Goal: Task Accomplishment & Management: Use online tool/utility

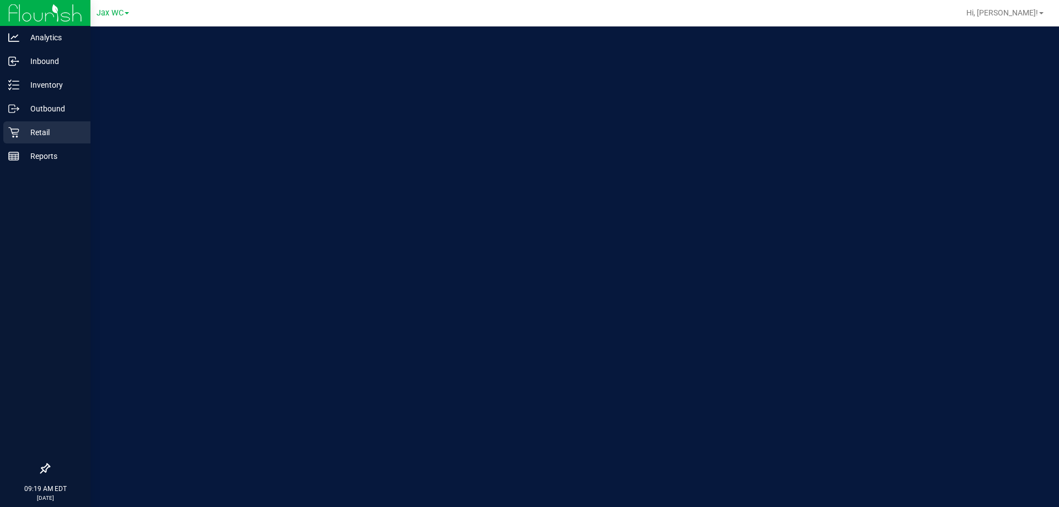
click at [30, 129] on p "Retail" at bounding box center [52, 132] width 66 height 13
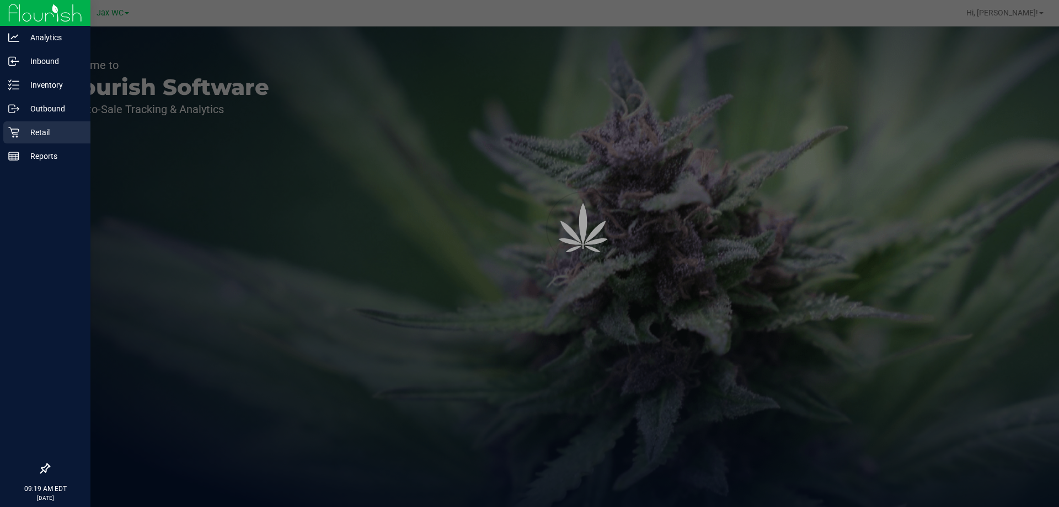
click at [30, 130] on p "Retail" at bounding box center [52, 132] width 66 height 13
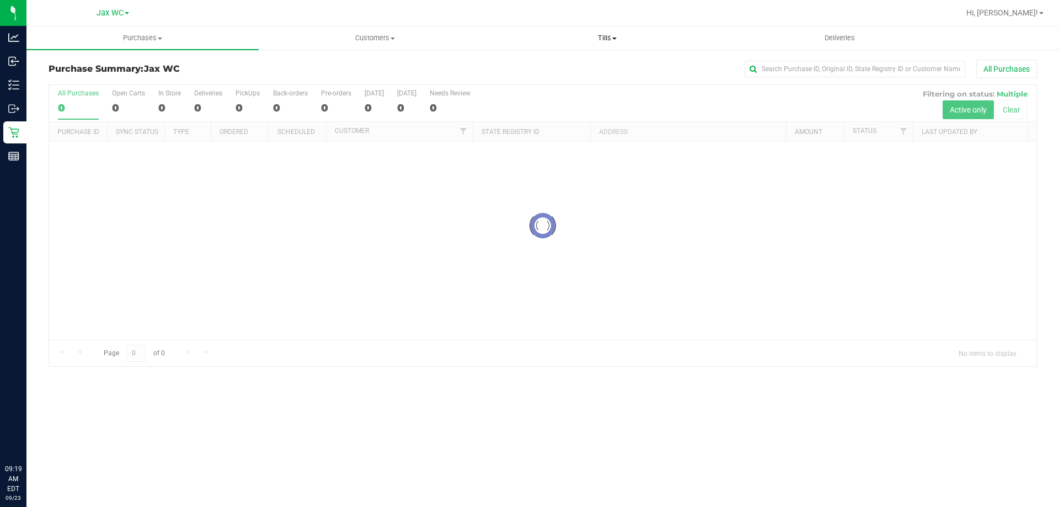
click at [591, 35] on span "Tills" at bounding box center [607, 38] width 231 height 10
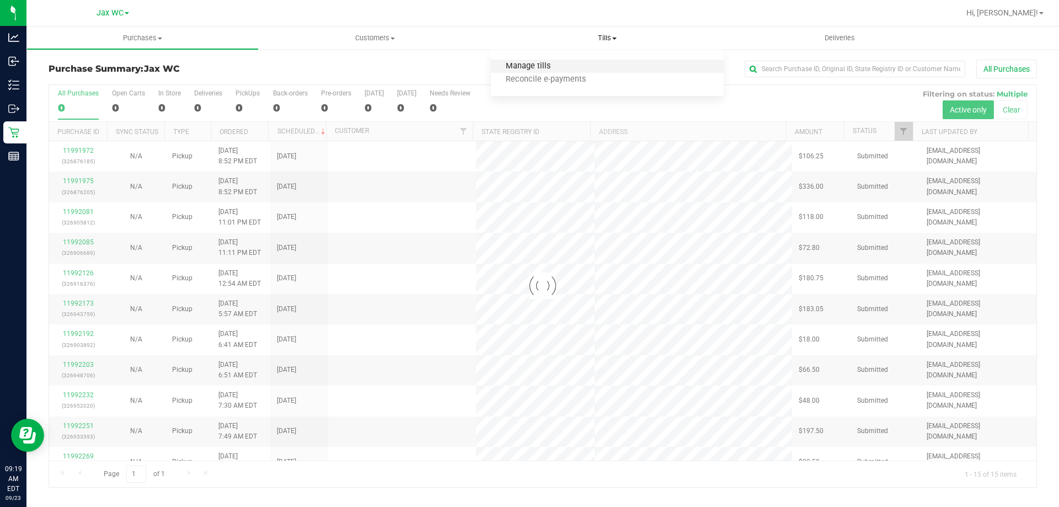
click at [537, 67] on span "Manage tills" at bounding box center [528, 66] width 74 height 9
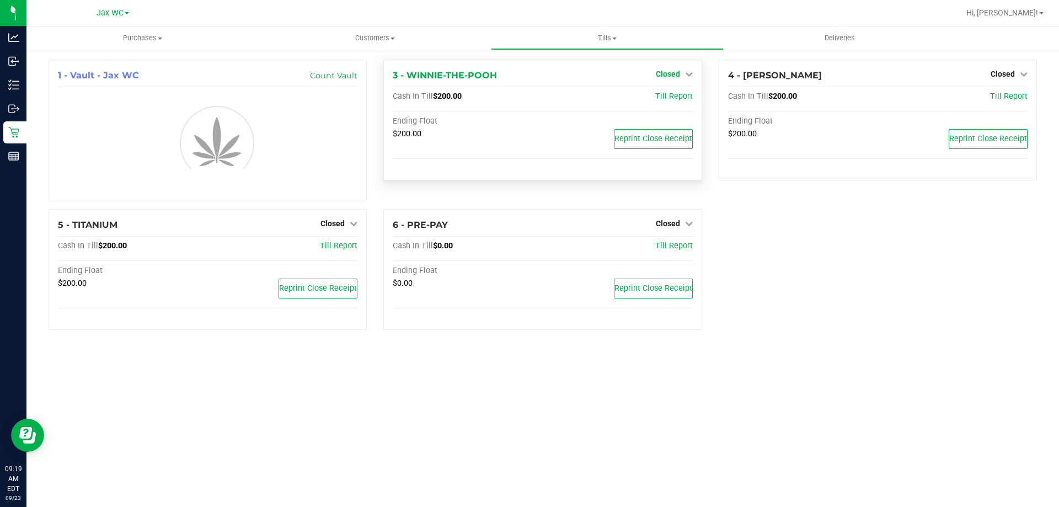
click at [687, 78] on icon at bounding box center [689, 74] width 8 height 8
click at [672, 100] on link "Open Till" at bounding box center [667, 97] width 29 height 9
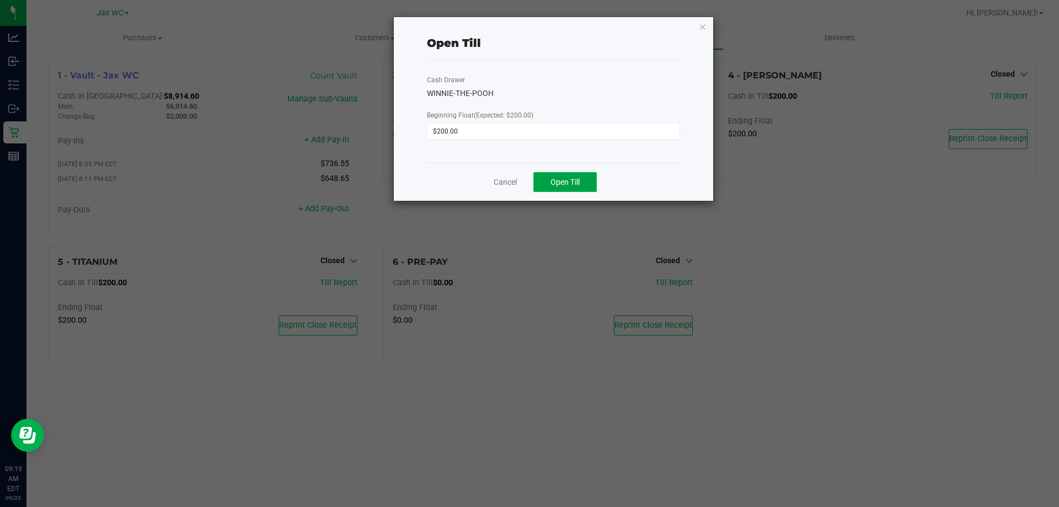
click at [579, 189] on button "Open Till" at bounding box center [564, 182] width 63 height 20
click at [501, 184] on link "Cancel" at bounding box center [500, 183] width 23 height 12
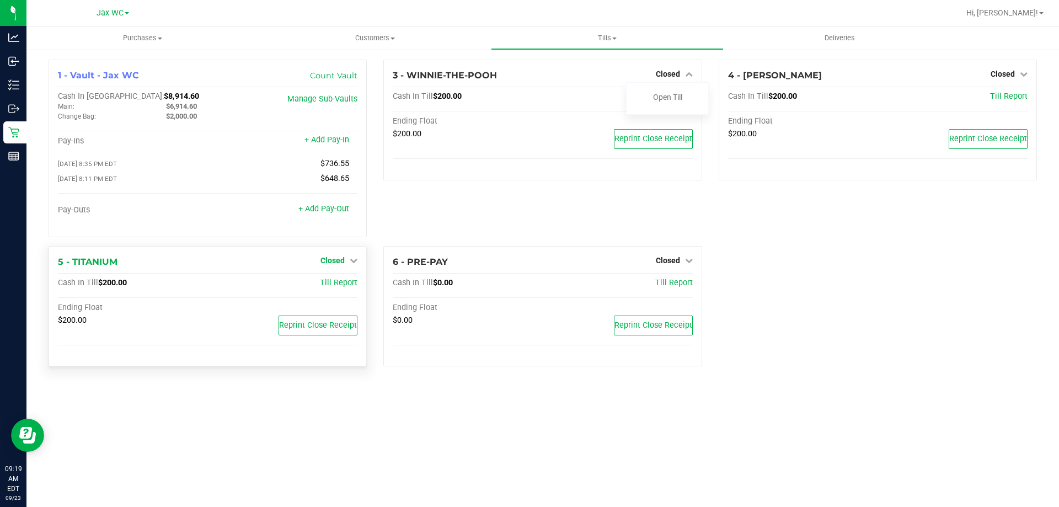
click at [345, 259] on link "Closed" at bounding box center [339, 260] width 37 height 9
click at [338, 290] on div "Open Till" at bounding box center [333, 283] width 82 height 14
click at [323, 283] on link "Open Till" at bounding box center [332, 283] width 29 height 9
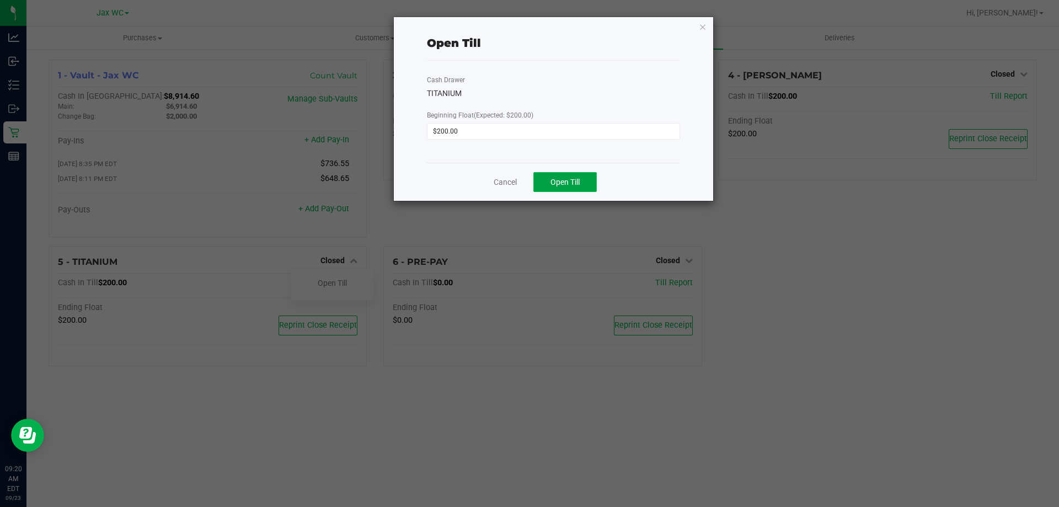
click at [564, 182] on span "Open Till" at bounding box center [565, 182] width 29 height 9
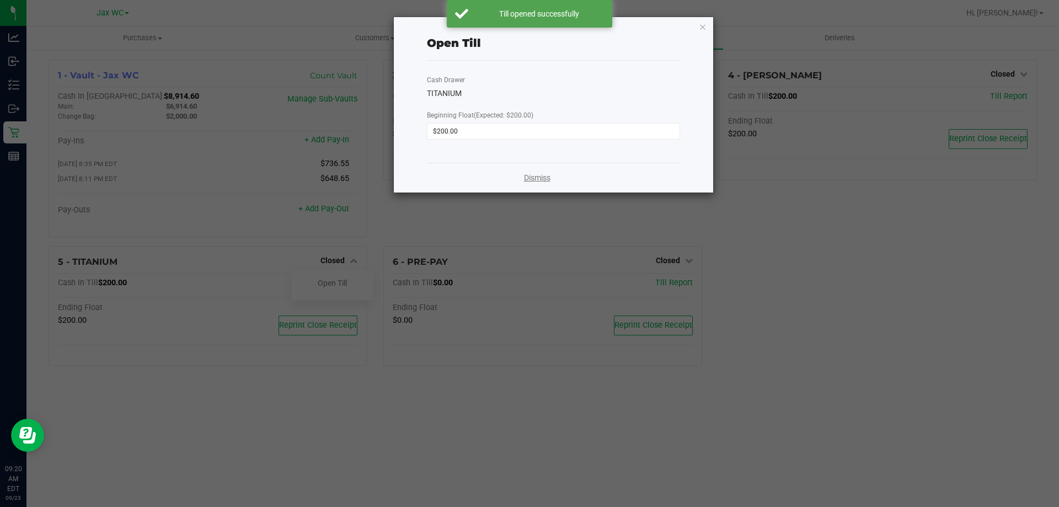
click at [541, 175] on link "Dismiss" at bounding box center [537, 178] width 26 height 12
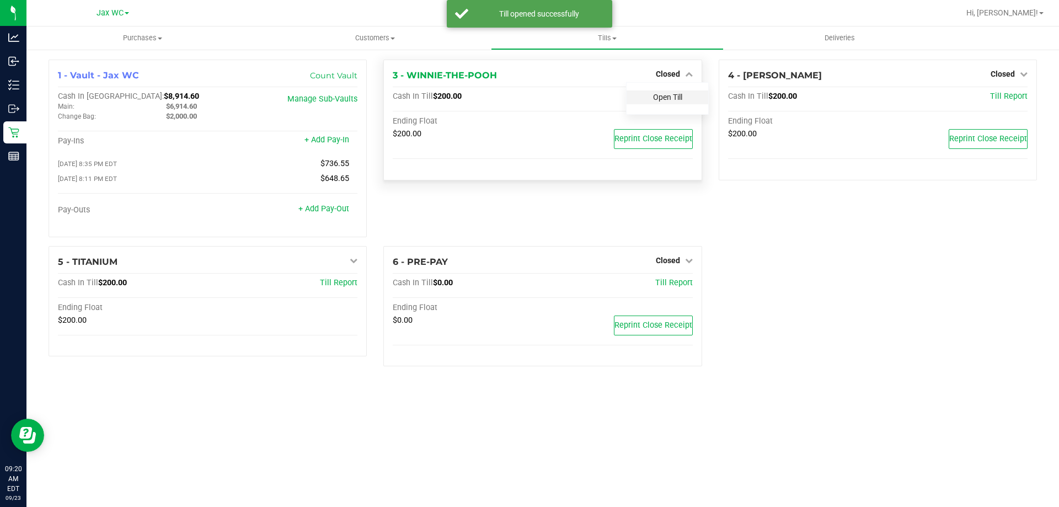
click at [671, 95] on link "Open Till" at bounding box center [667, 97] width 29 height 9
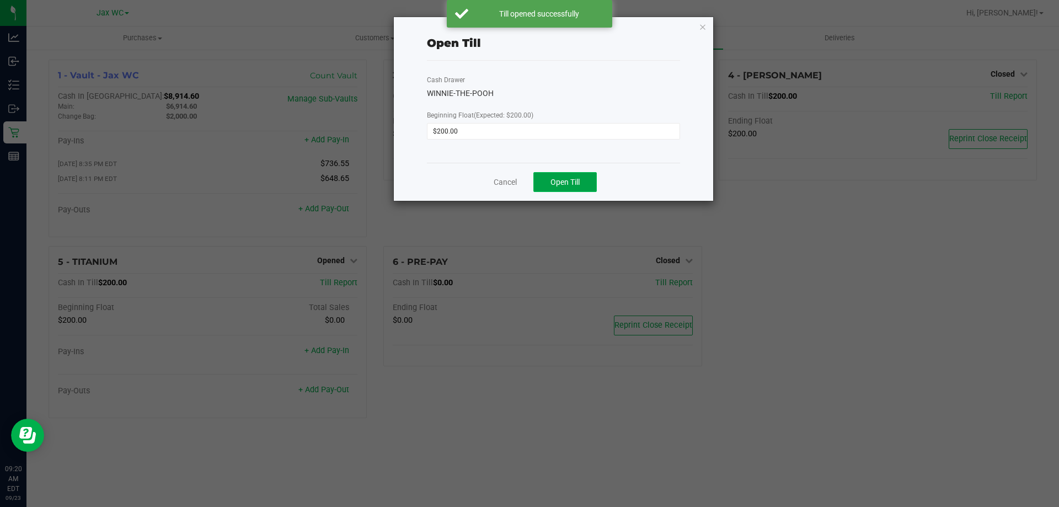
click at [582, 181] on button "Open Till" at bounding box center [564, 182] width 63 height 20
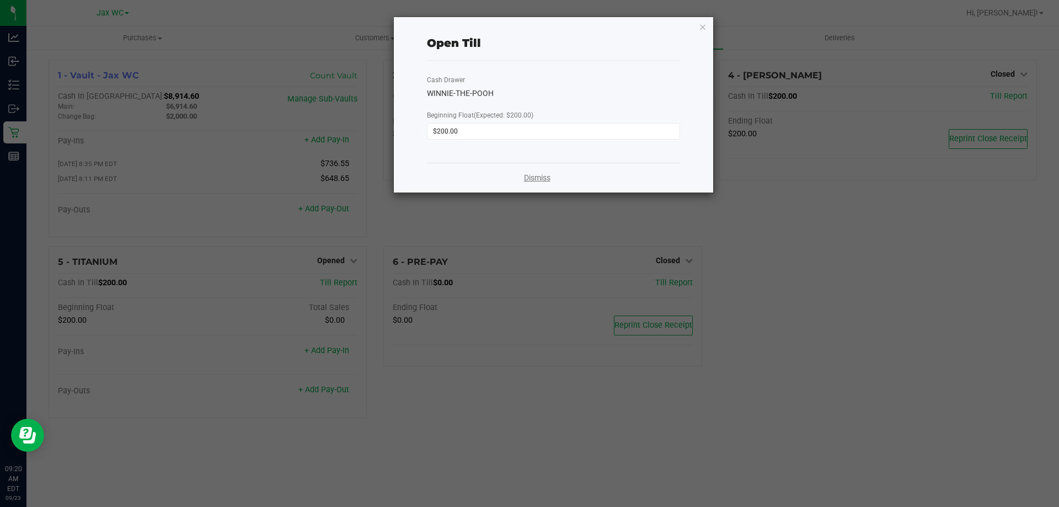
click at [543, 178] on link "Dismiss" at bounding box center [537, 178] width 26 height 12
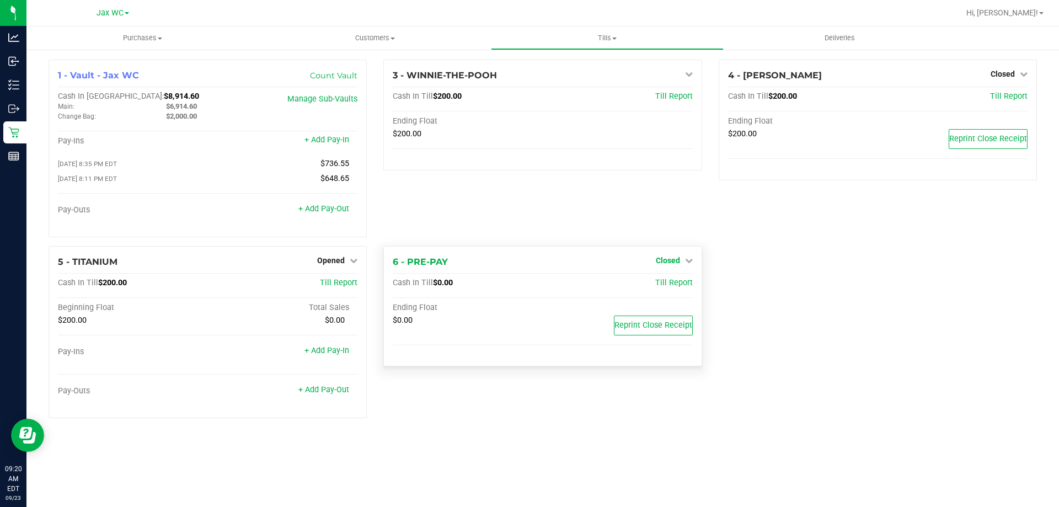
click at [686, 259] on icon at bounding box center [689, 261] width 8 height 8
click at [677, 286] on link "Open Till" at bounding box center [667, 283] width 29 height 9
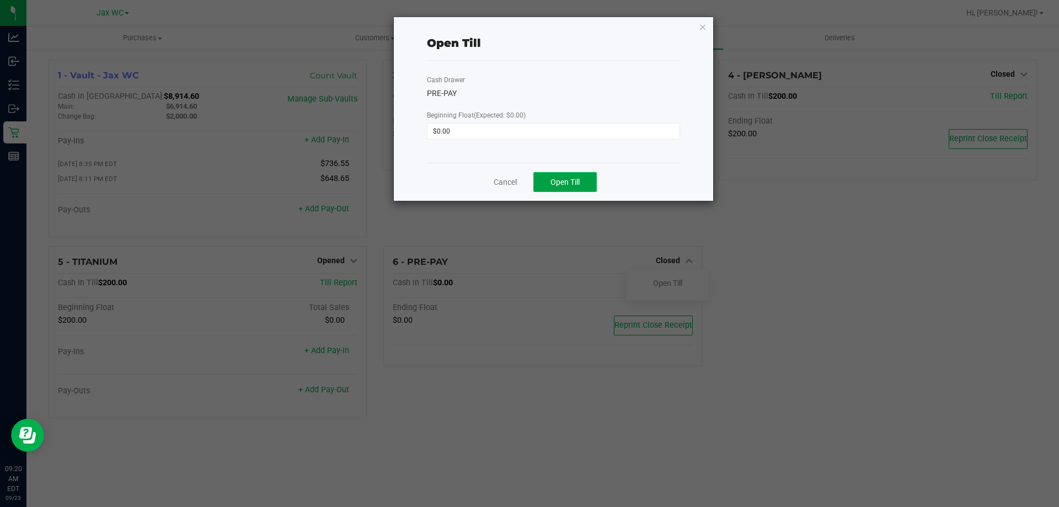
click at [561, 178] on span "Open Till" at bounding box center [565, 182] width 29 height 9
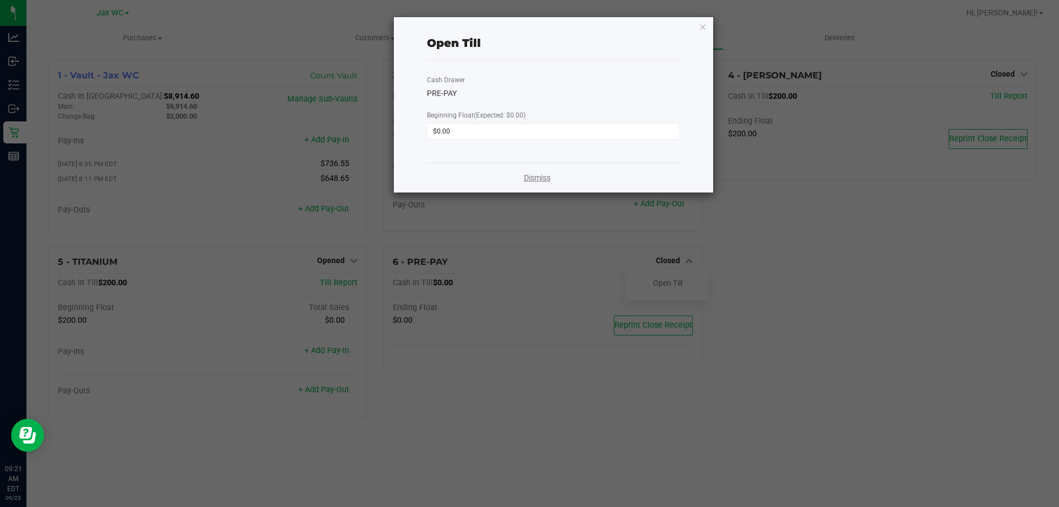
click at [535, 183] on link "Dismiss" at bounding box center [537, 178] width 26 height 12
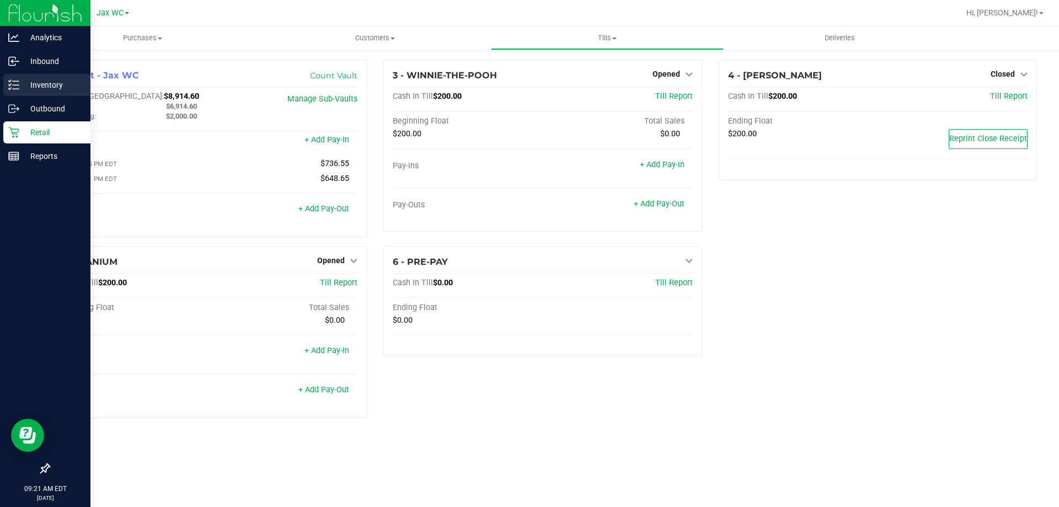
click at [38, 90] on p "Inventory" at bounding box center [52, 84] width 66 height 13
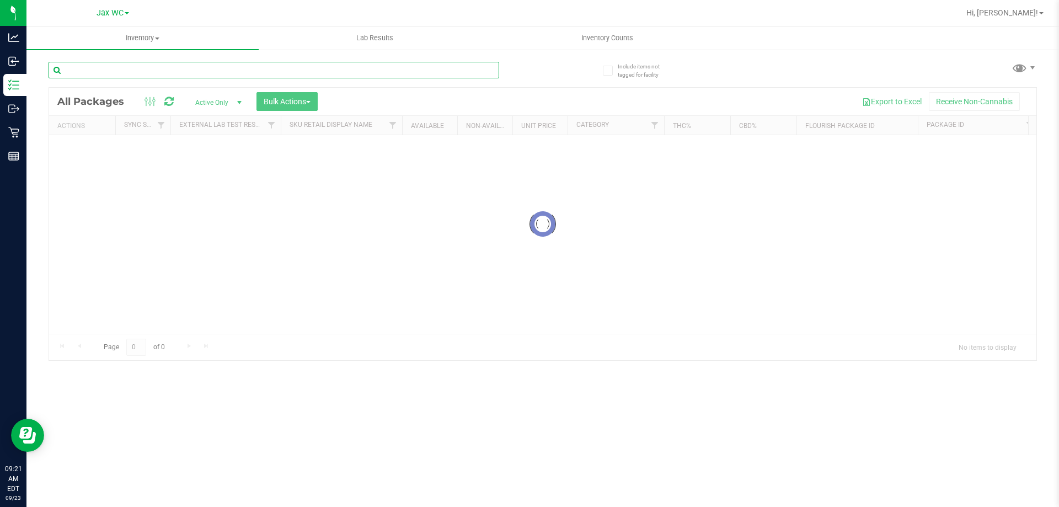
click at [162, 75] on input "text" at bounding box center [274, 70] width 451 height 17
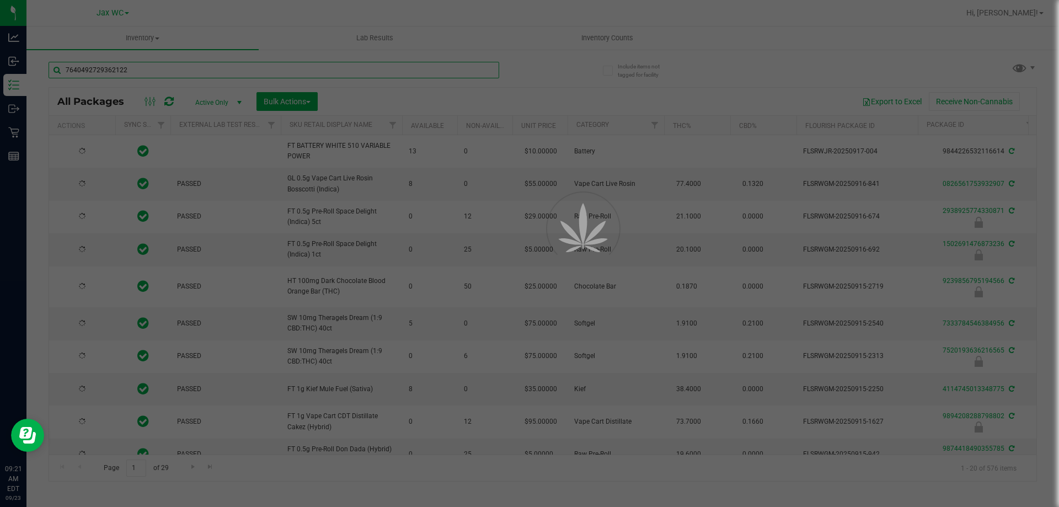
type input "7640492729362122"
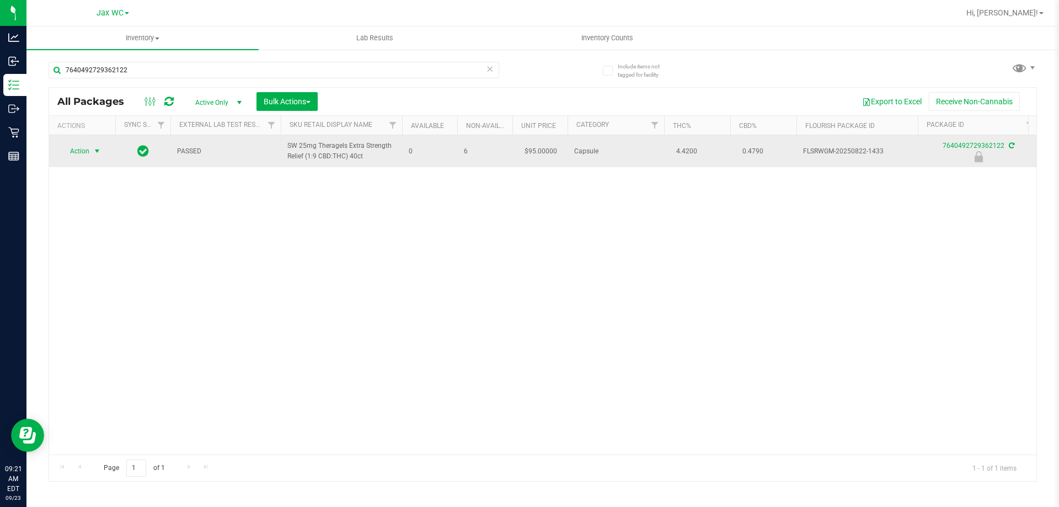
click at [84, 146] on span "Action" at bounding box center [75, 150] width 30 height 15
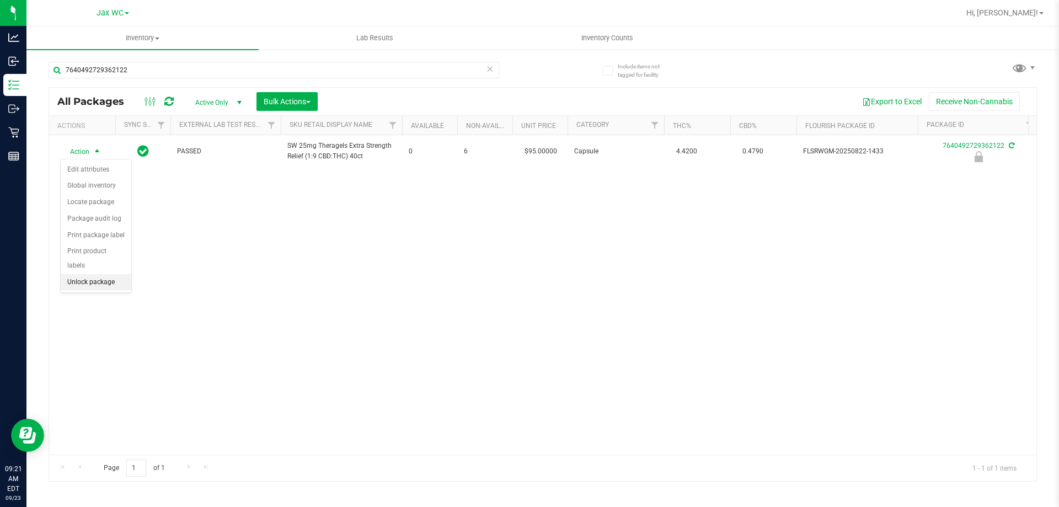
click at [93, 274] on li "Unlock package" at bounding box center [96, 282] width 71 height 17
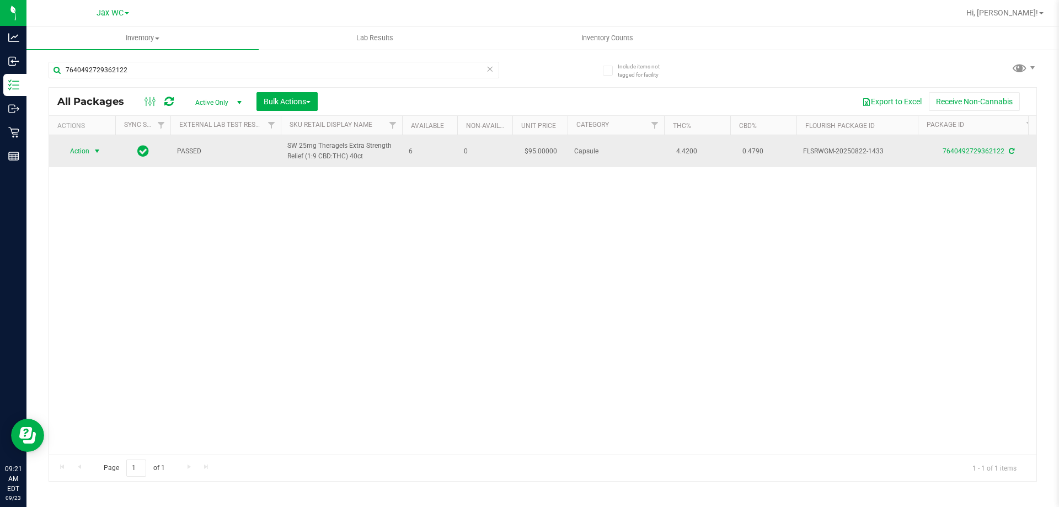
click at [78, 150] on span "Action" at bounding box center [75, 150] width 30 height 15
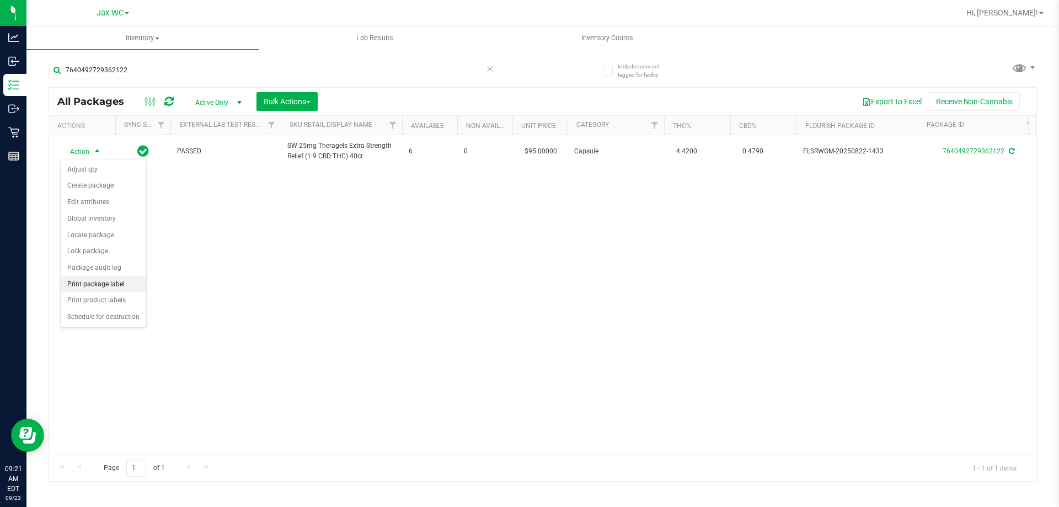
click at [119, 284] on li "Print package label" at bounding box center [104, 284] width 86 height 17
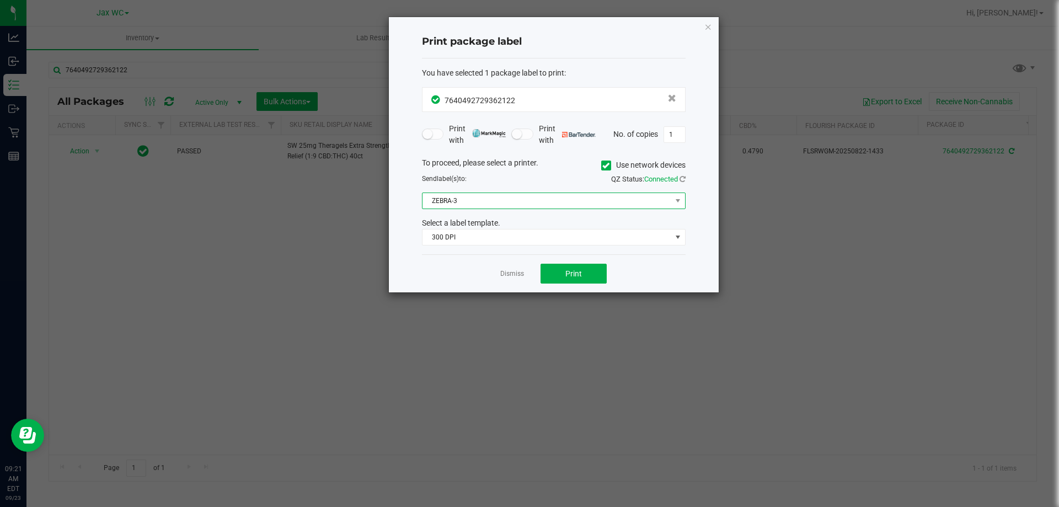
click at [534, 197] on span "ZEBRA-3" at bounding box center [547, 200] width 249 height 15
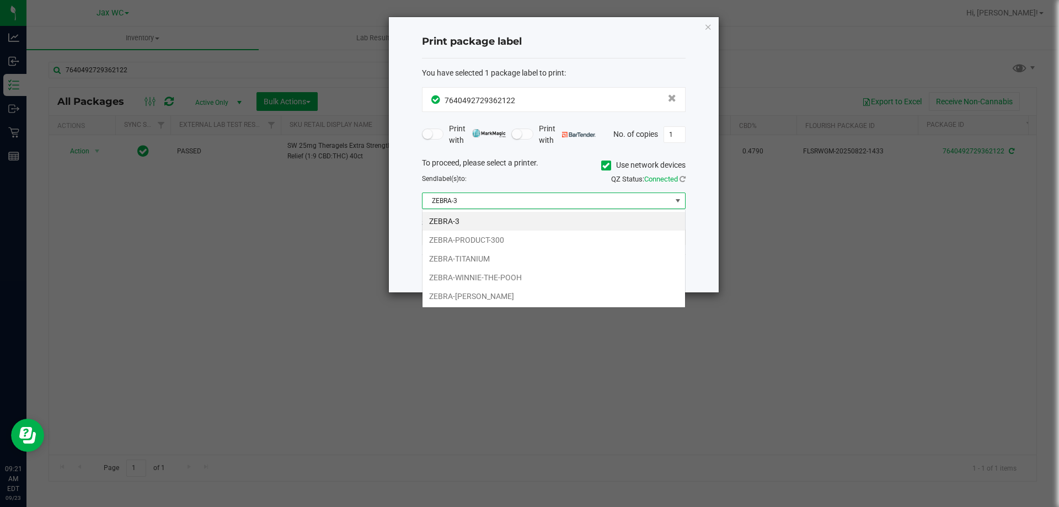
scroll to position [17, 264]
click at [701, 32] on div "Print package label You have selected 1 package label to print : 76404927293621…" at bounding box center [554, 154] width 330 height 275
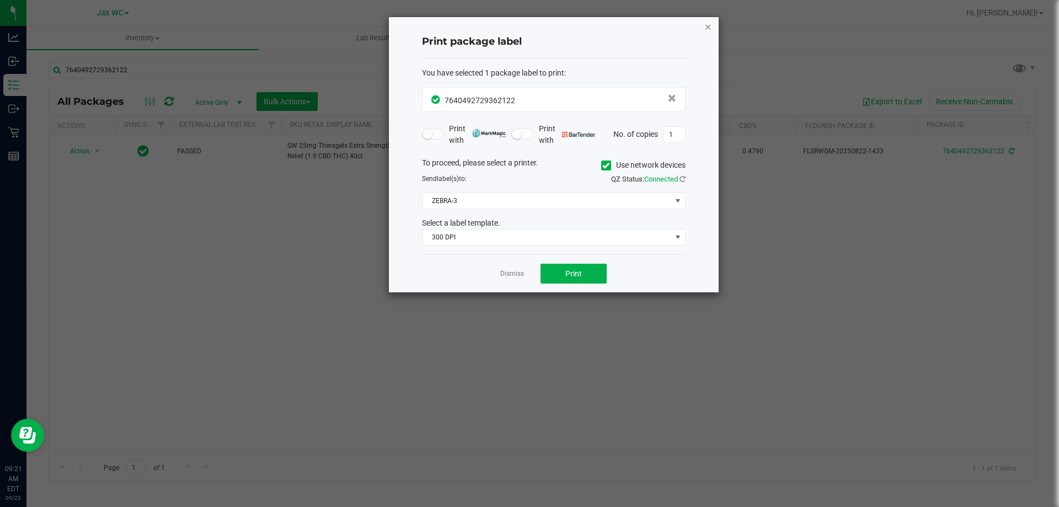
click at [704, 29] on icon "button" at bounding box center [708, 26] width 8 height 13
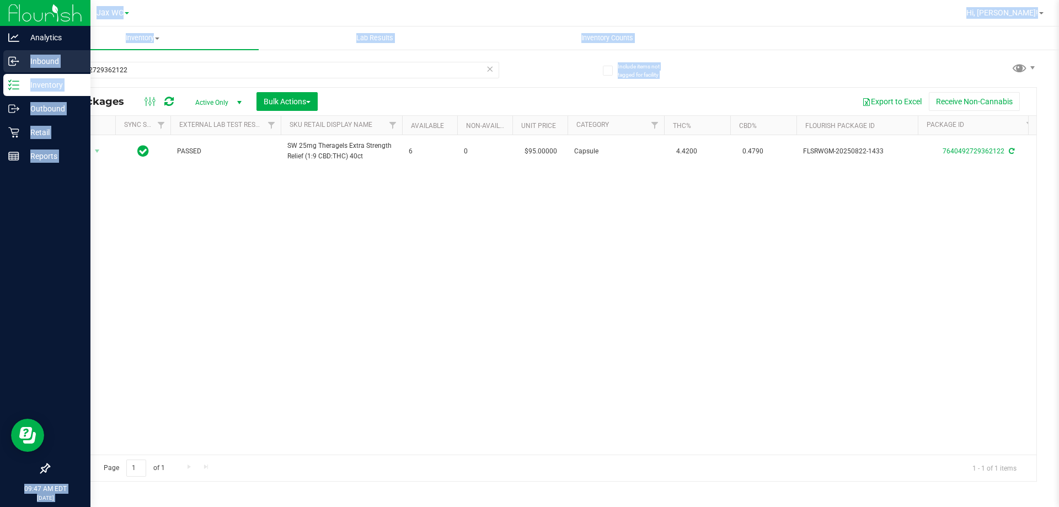
drag, startPoint x: 180, startPoint y: 79, endPoint x: 28, endPoint y: 71, distance: 152.5
click at [25, 68] on div "Analytics Inbound Inventory Outbound Retail Reports 09:47 AM EDT [DATE] 09/23 J…" at bounding box center [529, 253] width 1059 height 507
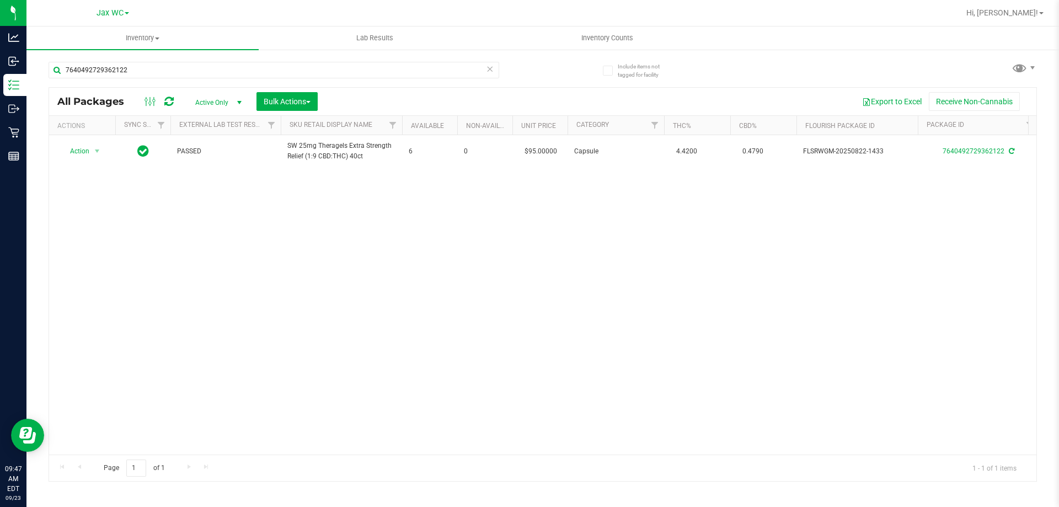
click at [259, 243] on div "Action Action Adjust qty Create package Edit attributes Global inventory Locate…" at bounding box center [543, 294] width 988 height 319
drag, startPoint x: 151, startPoint y: 72, endPoint x: 49, endPoint y: 71, distance: 102.1
click at [49, 70] on input "7640492729362122" at bounding box center [274, 70] width 451 height 17
type input "2014849039168470"
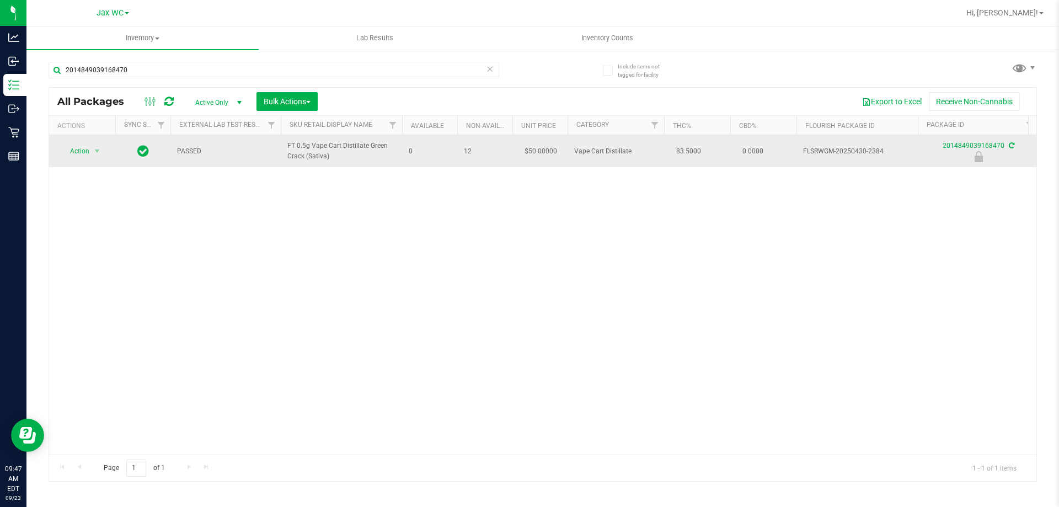
click at [86, 156] on span "Action" at bounding box center [75, 150] width 30 height 15
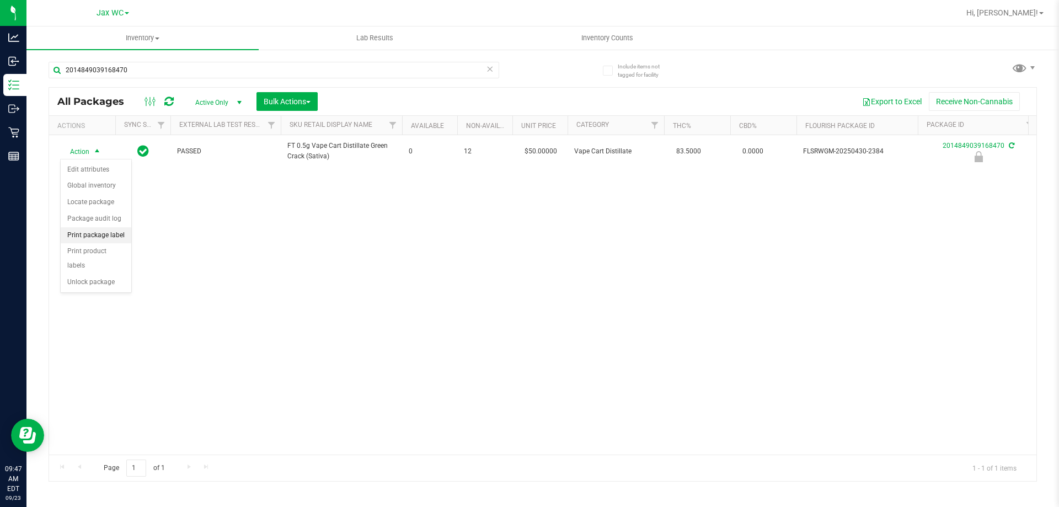
click at [94, 233] on li "Print package label" at bounding box center [96, 235] width 71 height 17
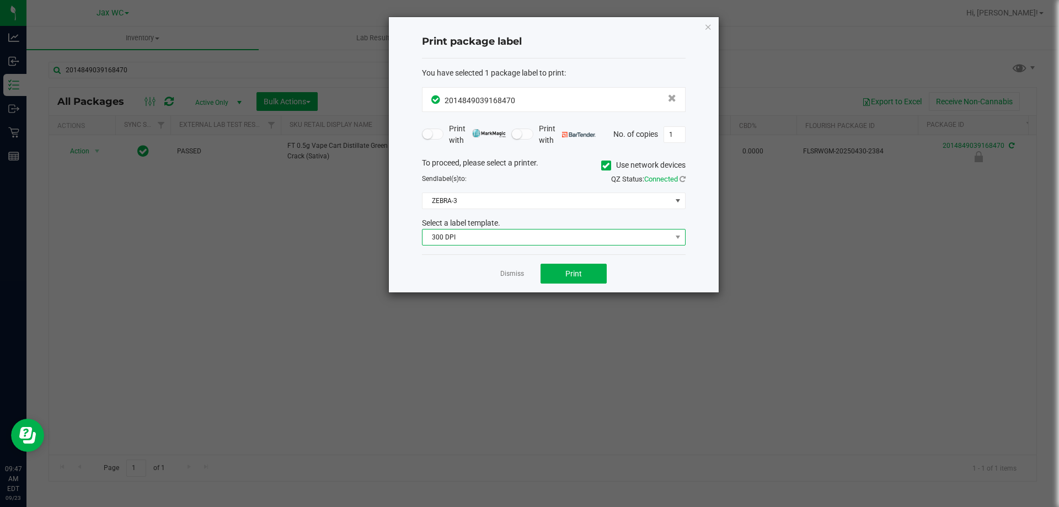
click at [434, 234] on span "300 DPI" at bounding box center [547, 237] width 249 height 15
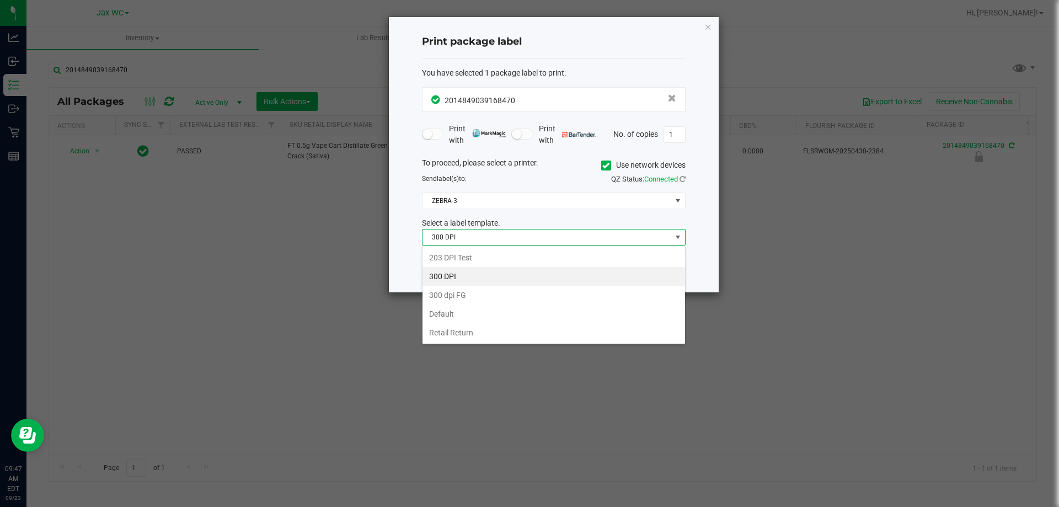
scroll to position [17, 264]
click at [449, 257] on li "203 DPI Test" at bounding box center [554, 257] width 263 height 19
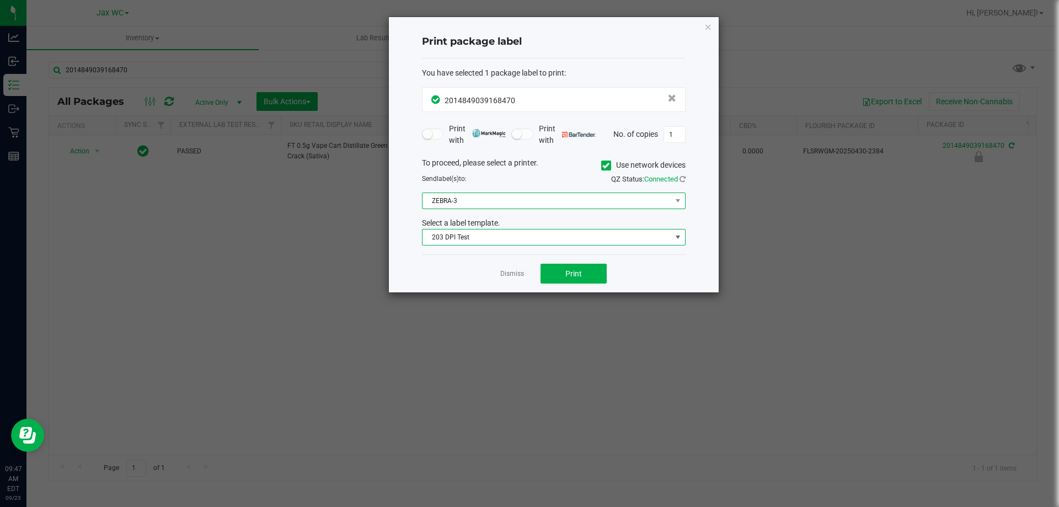
click at [498, 194] on span "ZEBRA-3" at bounding box center [547, 200] width 249 height 15
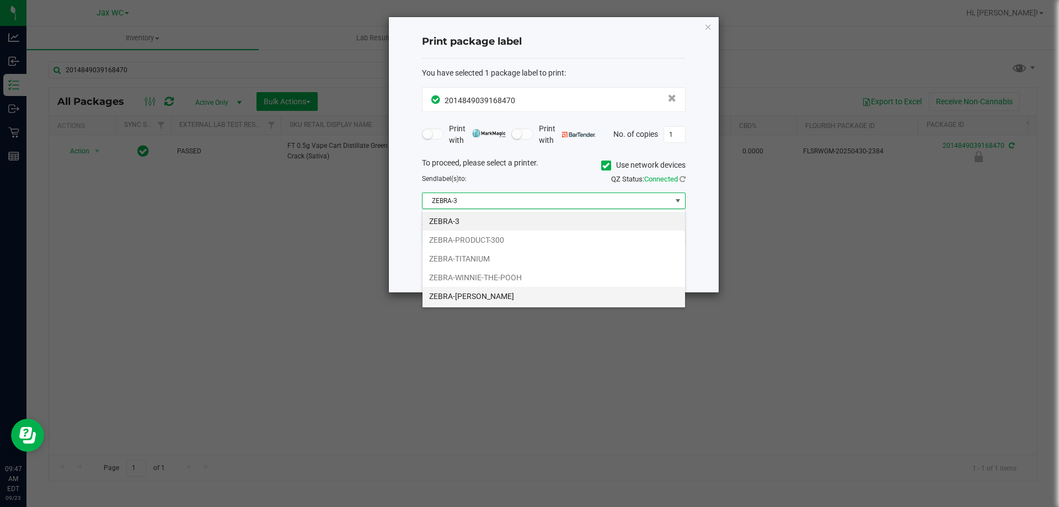
click at [503, 297] on li "ZEBRA-[PERSON_NAME]" at bounding box center [554, 296] width 263 height 19
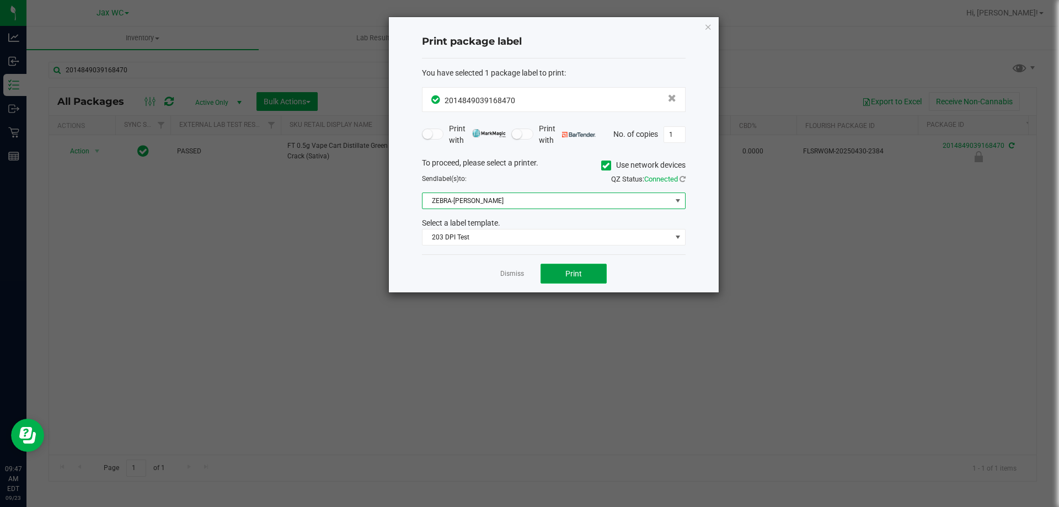
click at [575, 269] on span "Print" at bounding box center [573, 273] width 17 height 9
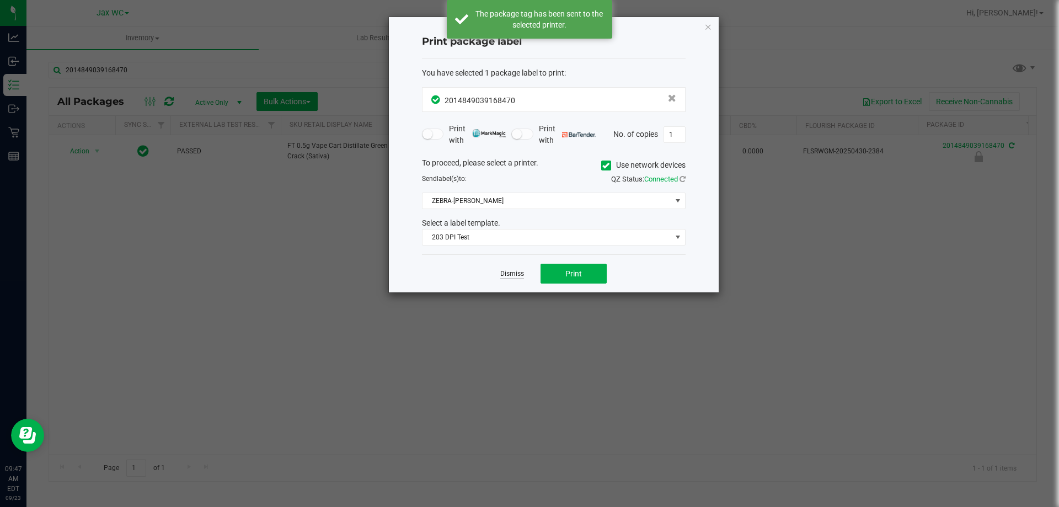
click at [513, 273] on link "Dismiss" at bounding box center [512, 273] width 24 height 9
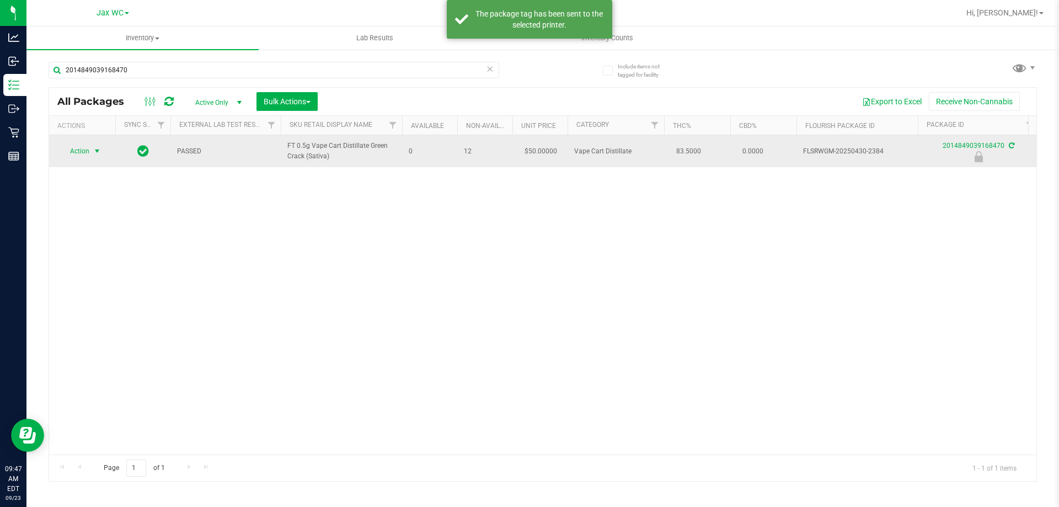
click at [85, 152] on span "Action" at bounding box center [75, 150] width 30 height 15
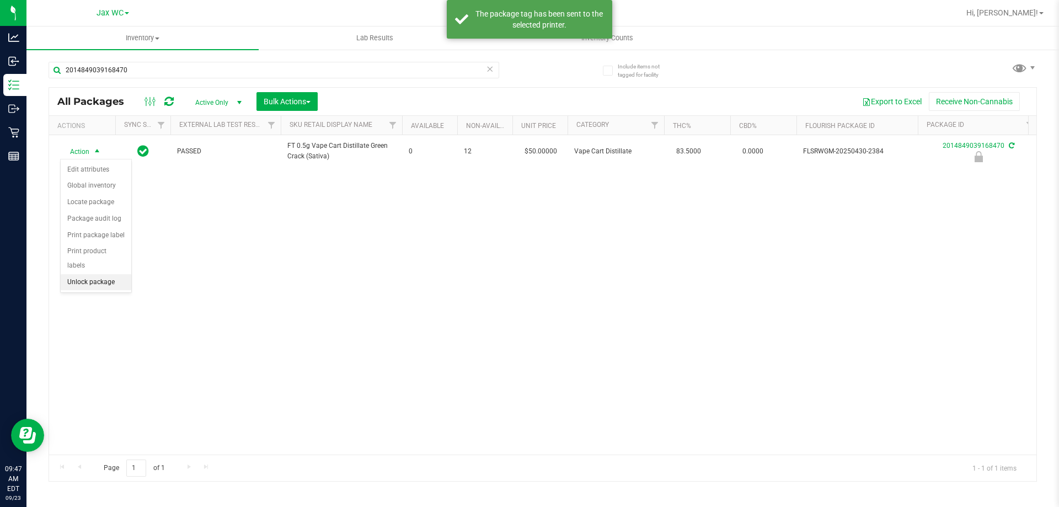
click at [102, 274] on li "Unlock package" at bounding box center [96, 282] width 71 height 17
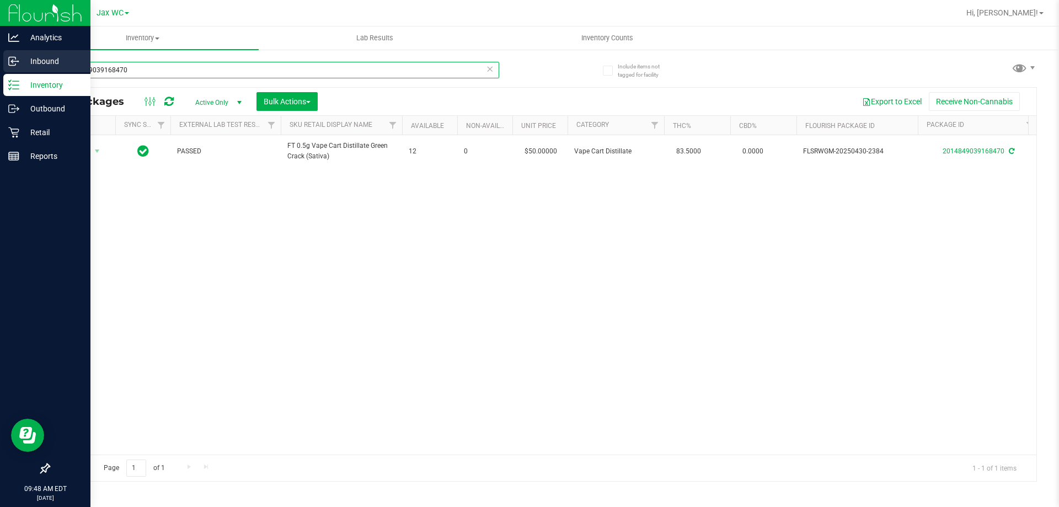
drag, startPoint x: 155, startPoint y: 66, endPoint x: 4, endPoint y: 57, distance: 150.9
click at [4, 61] on div "Analytics Inbound Inventory Outbound Retail Reports 09:48 AM EDT [DATE] 09/23 J…" at bounding box center [529, 253] width 1059 height 507
type input "8632577694204324"
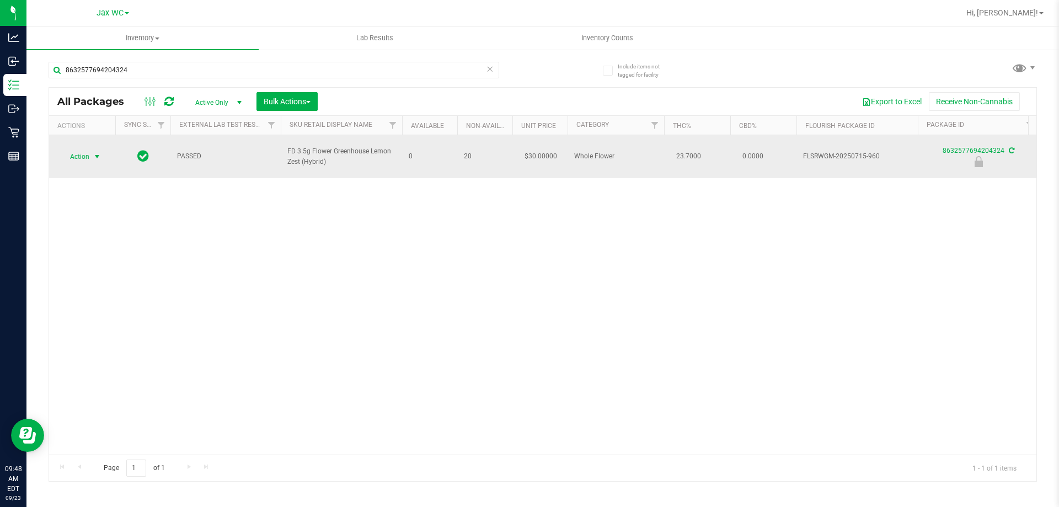
click at [83, 151] on span "Action" at bounding box center [75, 156] width 30 height 15
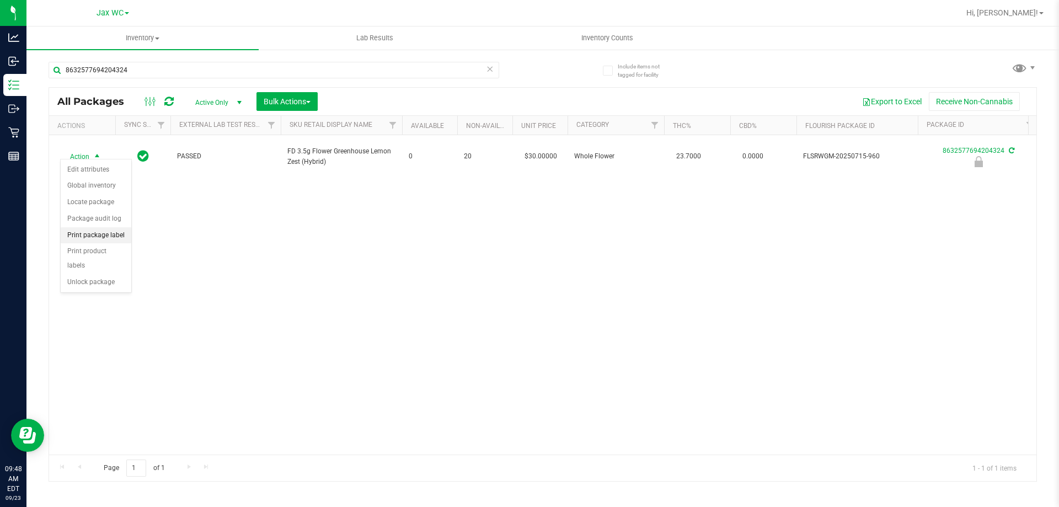
click at [81, 235] on li "Print package label" at bounding box center [96, 235] width 71 height 17
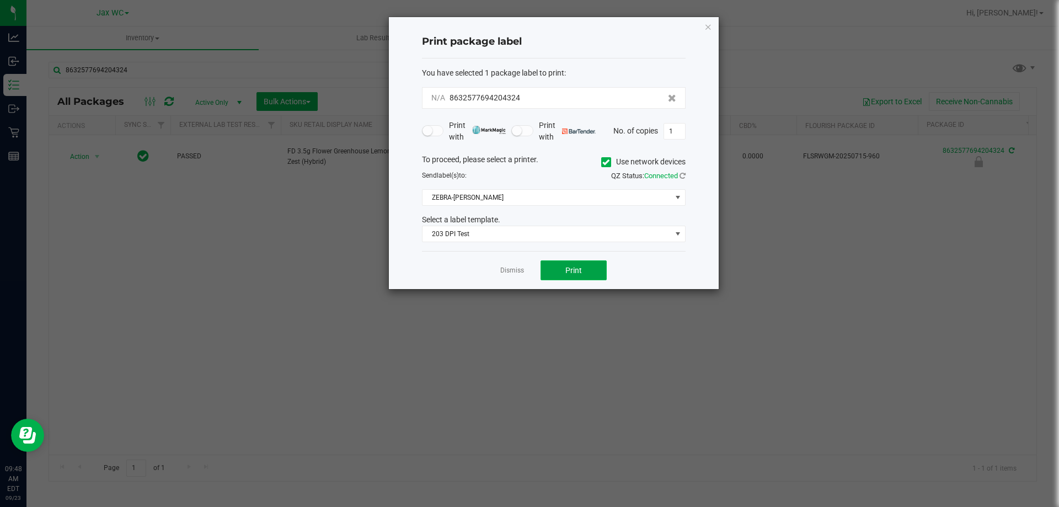
click at [591, 279] on button "Print" at bounding box center [574, 270] width 66 height 20
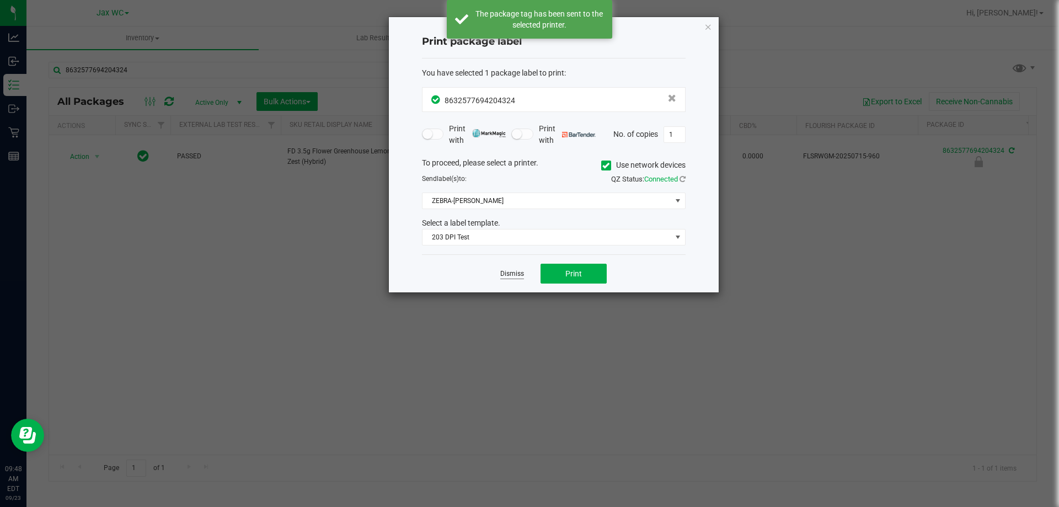
click at [512, 275] on link "Dismiss" at bounding box center [512, 273] width 24 height 9
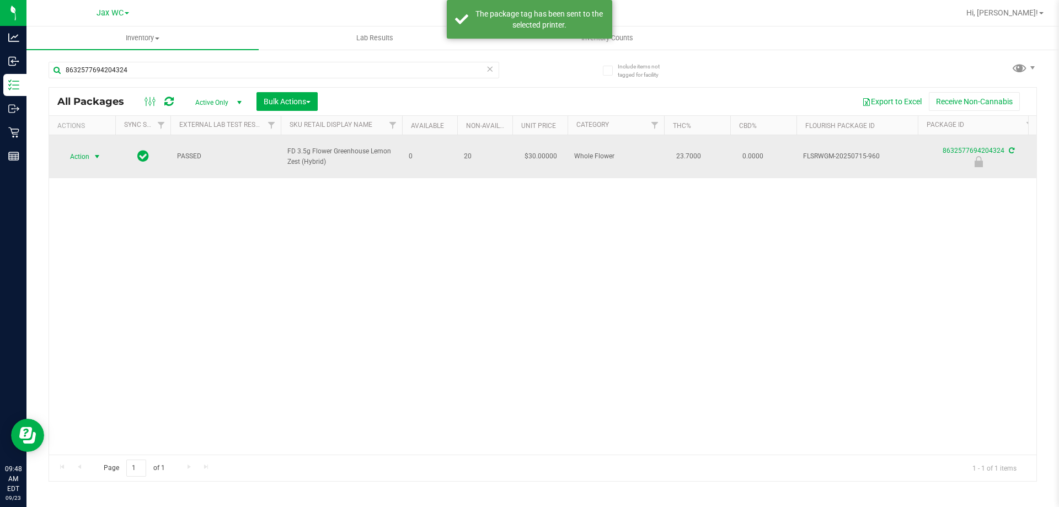
click at [84, 156] on span "Action" at bounding box center [75, 156] width 30 height 15
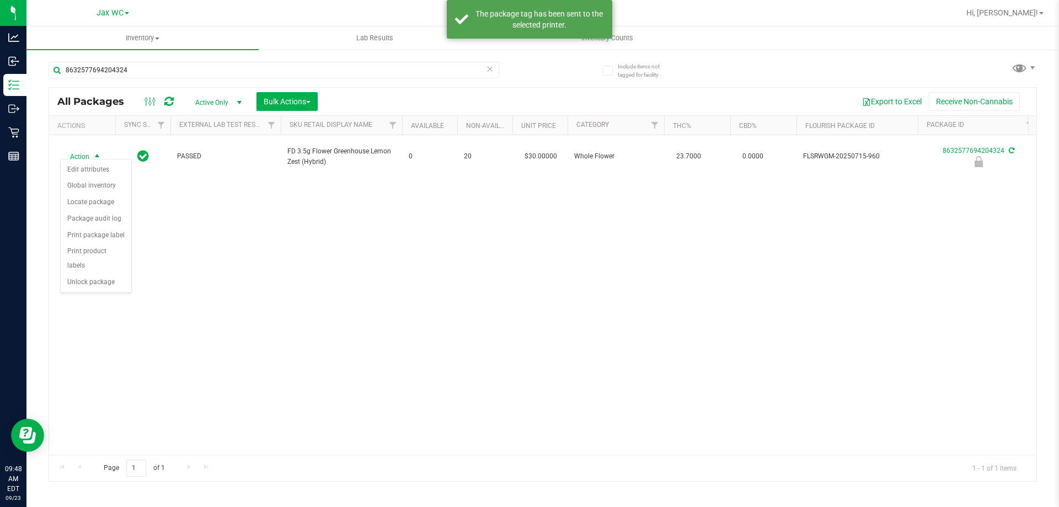
drag, startPoint x: 84, startPoint y: 281, endPoint x: 86, endPoint y: 275, distance: 6.2
click at [84, 280] on div "Action Action Edit attributes Global inventory Locate package Package audit log…" at bounding box center [543, 294] width 988 height 319
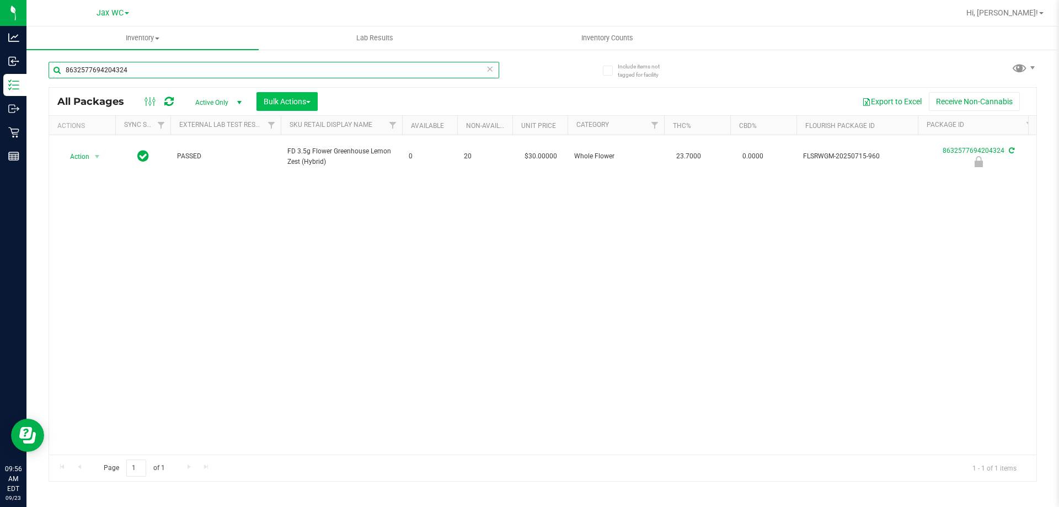
drag, startPoint x: 139, startPoint y: 72, endPoint x: 292, endPoint y: 94, distance: 154.5
click at [292, 94] on div "8632577694204324 All Packages Active Only Active Only Lab Samples Locked All Ex…" at bounding box center [543, 266] width 989 height 430
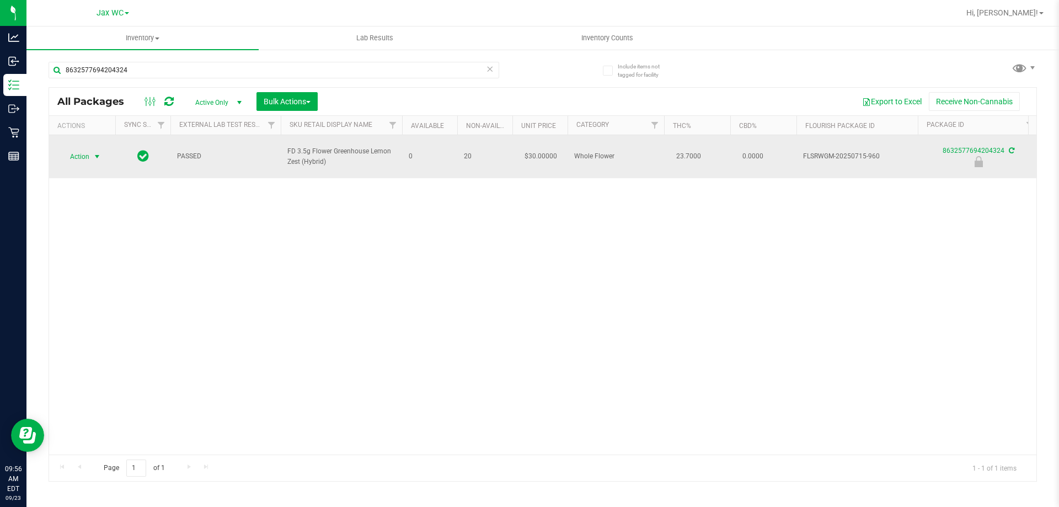
click at [73, 150] on span "Action" at bounding box center [75, 156] width 30 height 15
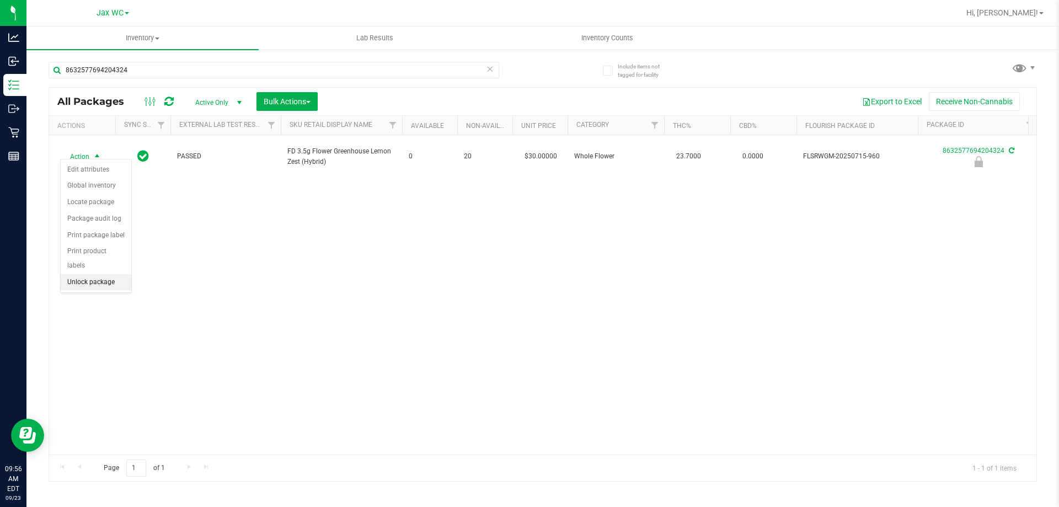
click at [83, 274] on li "Unlock package" at bounding box center [96, 282] width 71 height 17
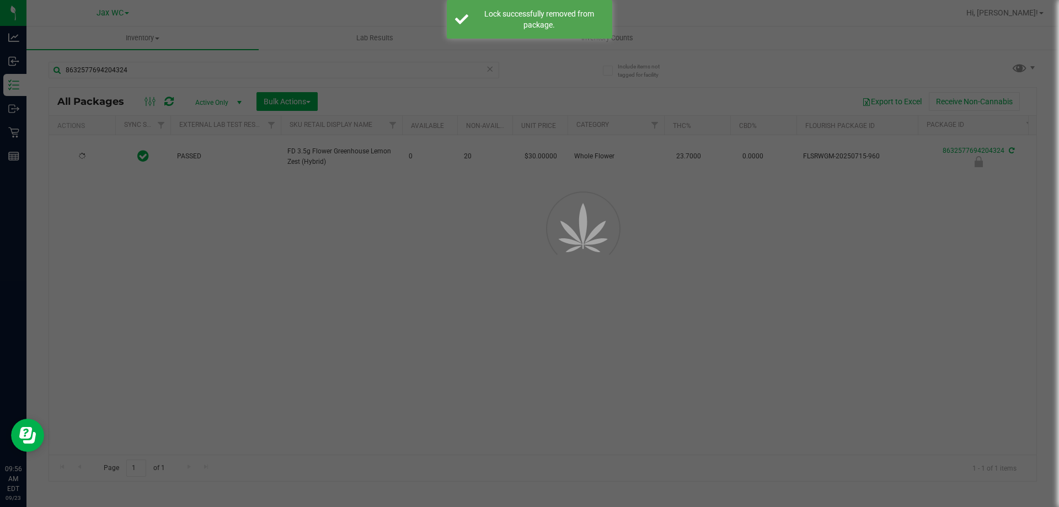
click at [122, 61] on div at bounding box center [529, 253] width 1059 height 507
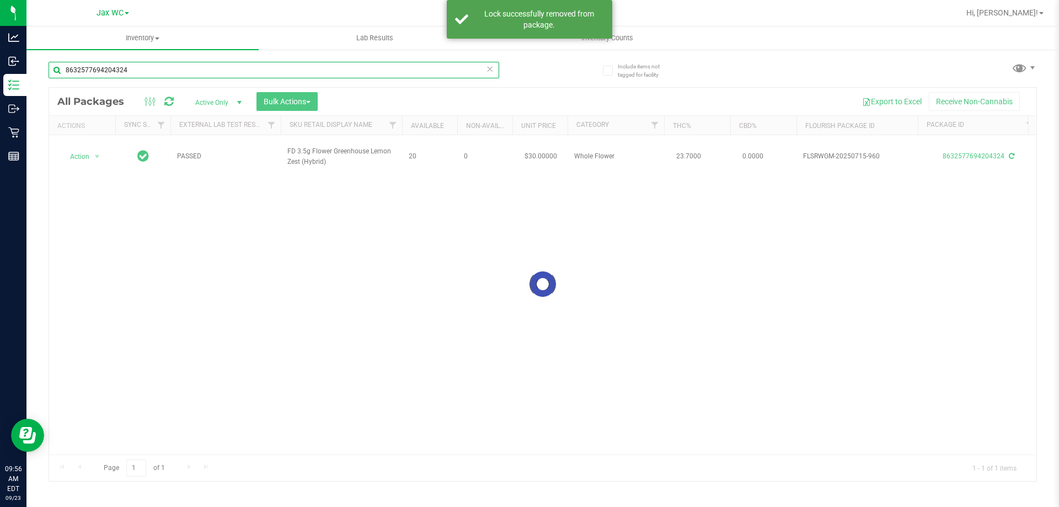
drag, startPoint x: 150, startPoint y: 70, endPoint x: 53, endPoint y: 61, distance: 97.5
click at [53, 62] on input "8632577694204324" at bounding box center [274, 70] width 451 height 17
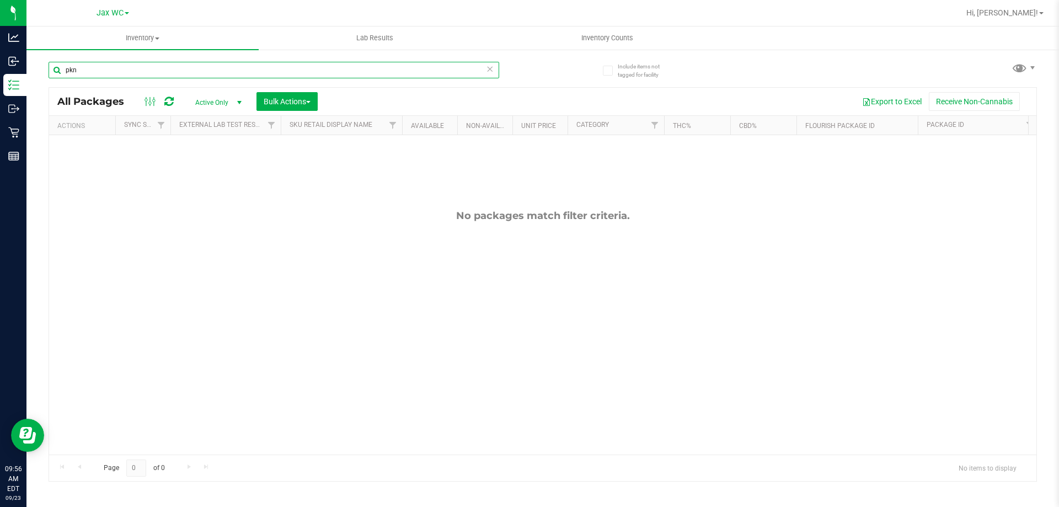
type input "pkn"
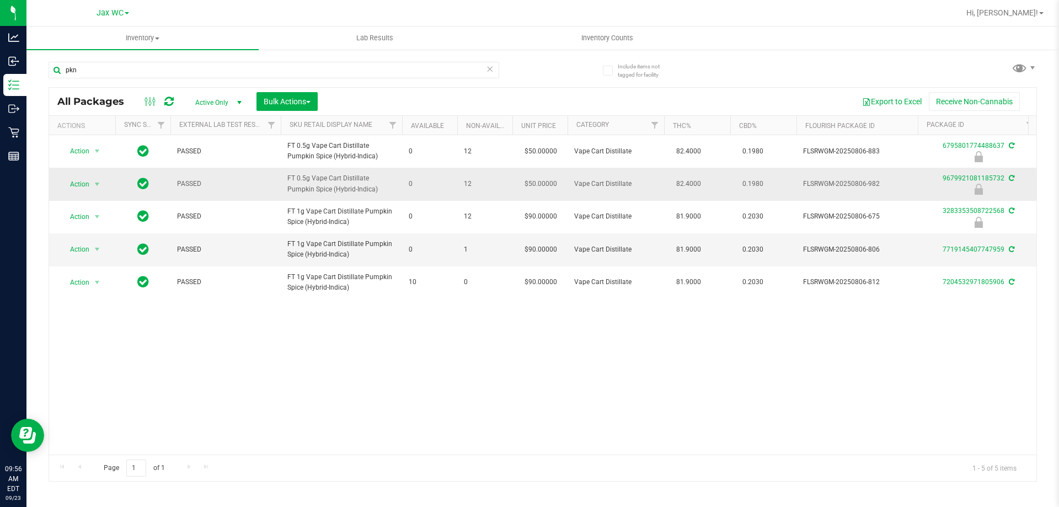
drag, startPoint x: 894, startPoint y: 186, endPoint x: 877, endPoint y: 189, distance: 18.0
click at [840, 180] on span "FLSRWGM-20250806-982" at bounding box center [857, 184] width 108 height 10
click at [91, 179] on span "select" at bounding box center [97, 184] width 14 height 15
click at [93, 270] on li "Print package label" at bounding box center [96, 268] width 71 height 17
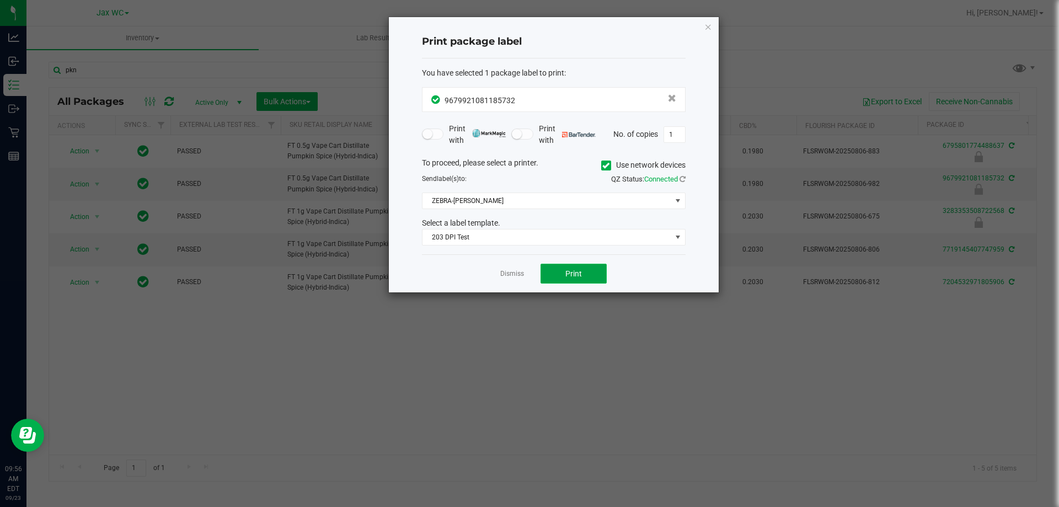
click at [564, 281] on button "Print" at bounding box center [574, 274] width 66 height 20
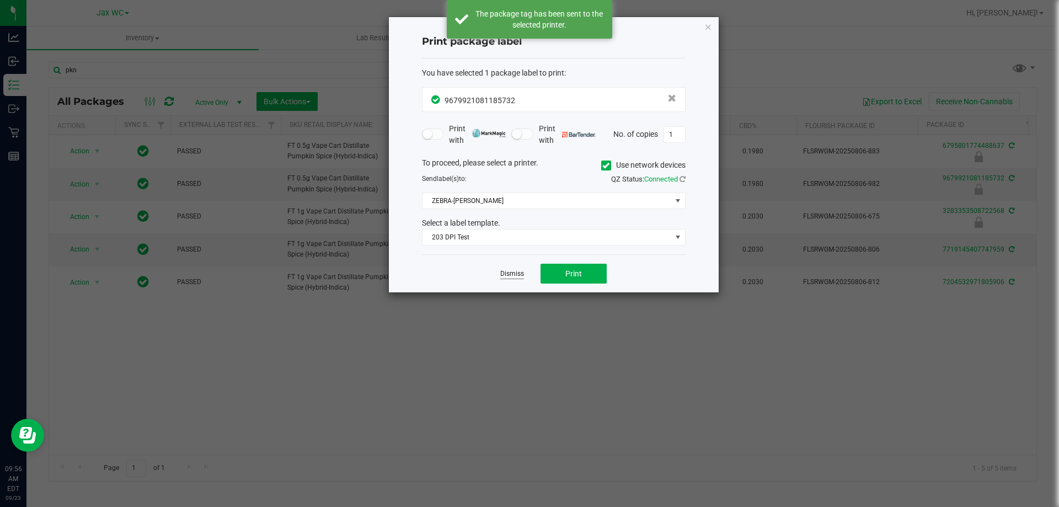
click at [503, 270] on link "Dismiss" at bounding box center [512, 273] width 24 height 9
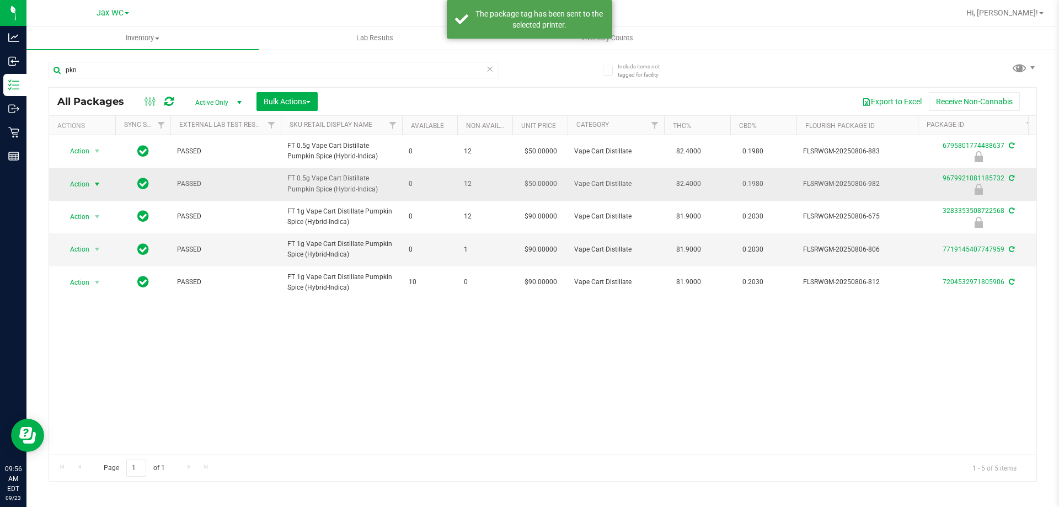
click at [79, 185] on span "Action" at bounding box center [75, 184] width 30 height 15
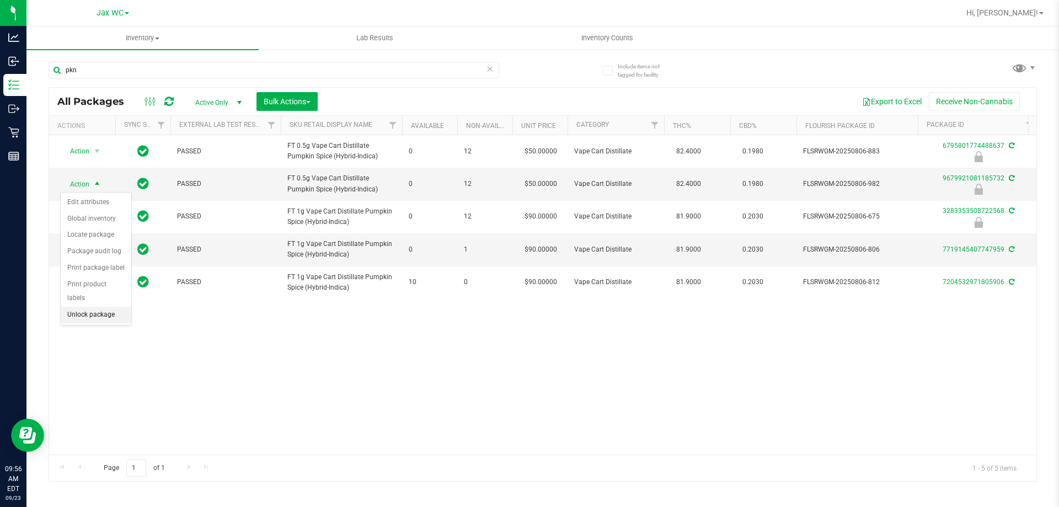
click at [83, 307] on li "Unlock package" at bounding box center [96, 315] width 71 height 17
click at [129, 60] on div "pkn" at bounding box center [296, 69] width 494 height 35
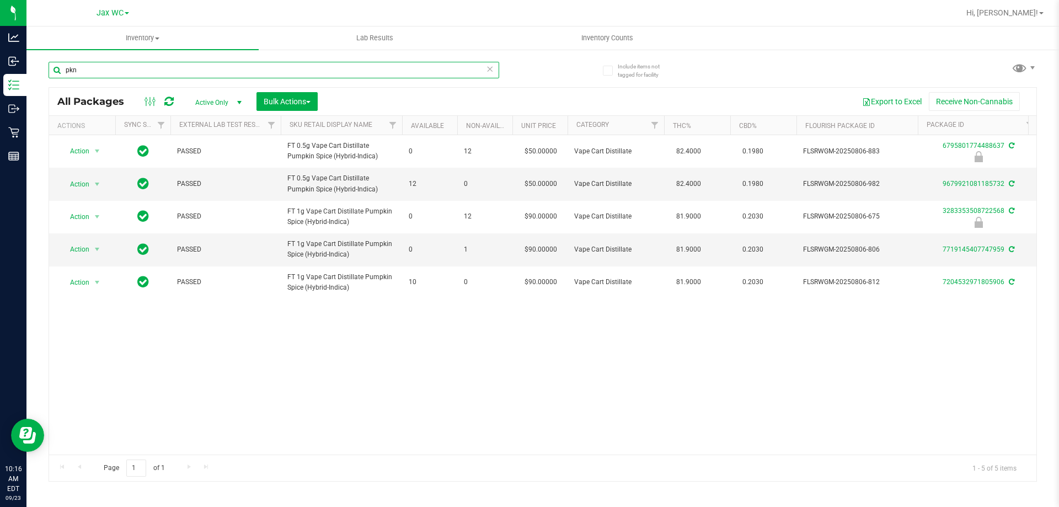
click at [127, 66] on input "pkn" at bounding box center [274, 70] width 451 height 17
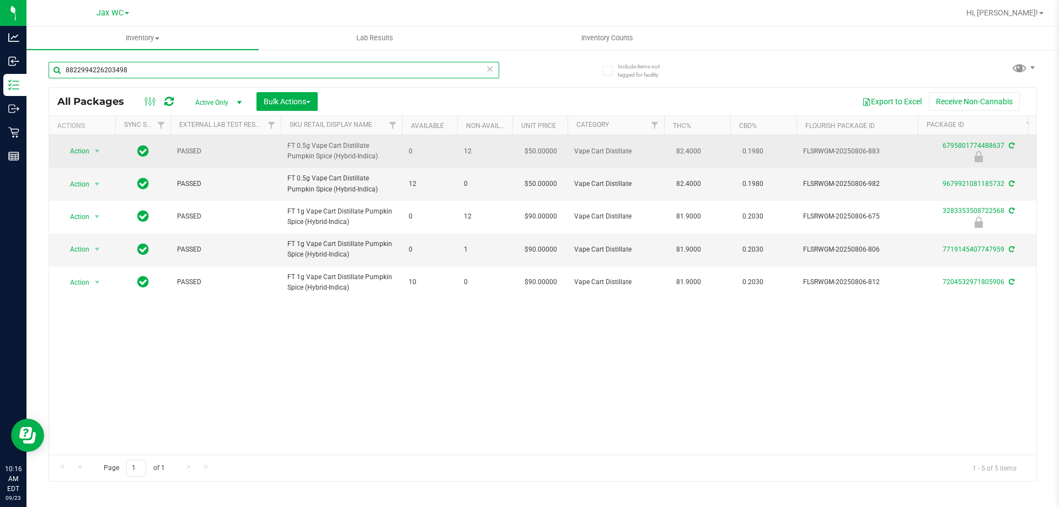
type input "8822994226203498"
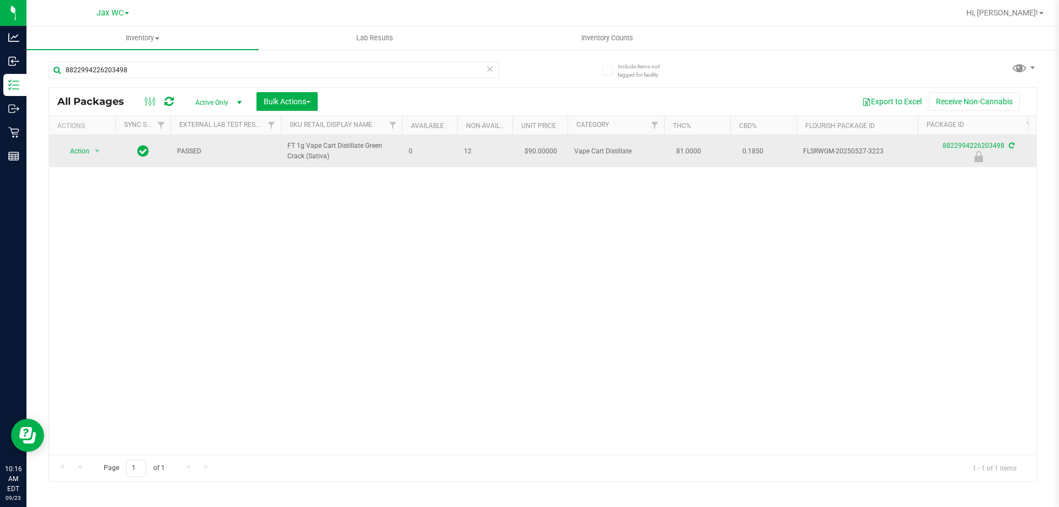
click at [111, 157] on td "Action Action Edit attributes Global inventory Locate package Package audit log…" at bounding box center [82, 151] width 66 height 32
click at [97, 154] on span "select" at bounding box center [97, 151] width 9 height 9
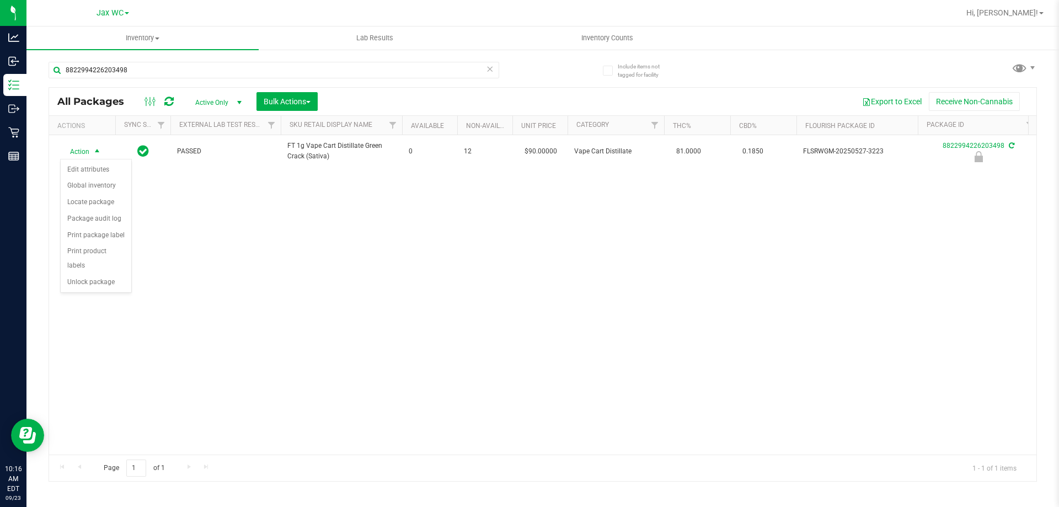
drag, startPoint x: 102, startPoint y: 271, endPoint x: 107, endPoint y: 290, distance: 19.4
click at [107, 292] on body "Analytics Inbound Inventory Outbound Retail Reports 10:16 AM EDT [DATE] 09/23 J…" at bounding box center [529, 253] width 1059 height 507
click at [110, 274] on li "Unlock package" at bounding box center [96, 282] width 71 height 17
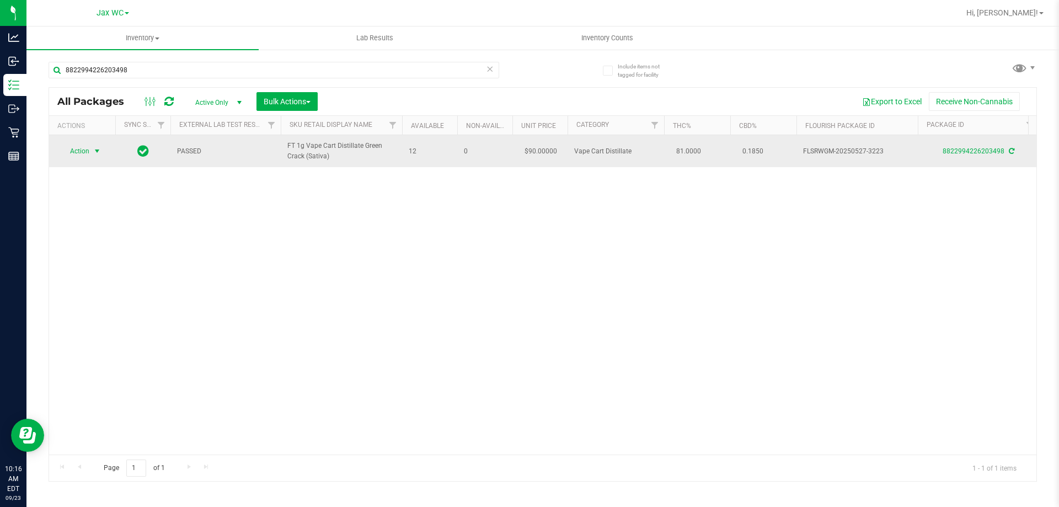
click at [87, 154] on span "Action" at bounding box center [75, 150] width 30 height 15
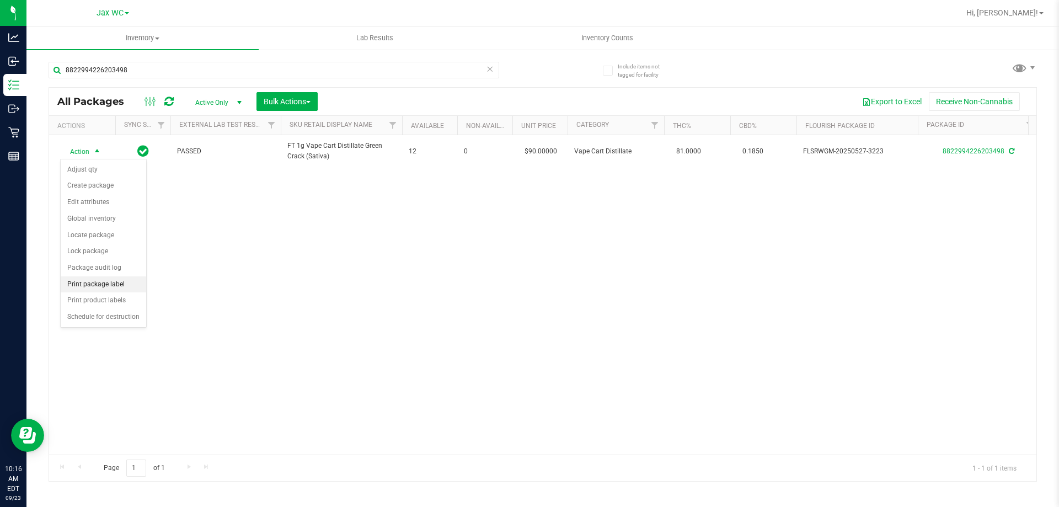
click at [117, 279] on li "Print package label" at bounding box center [104, 284] width 86 height 17
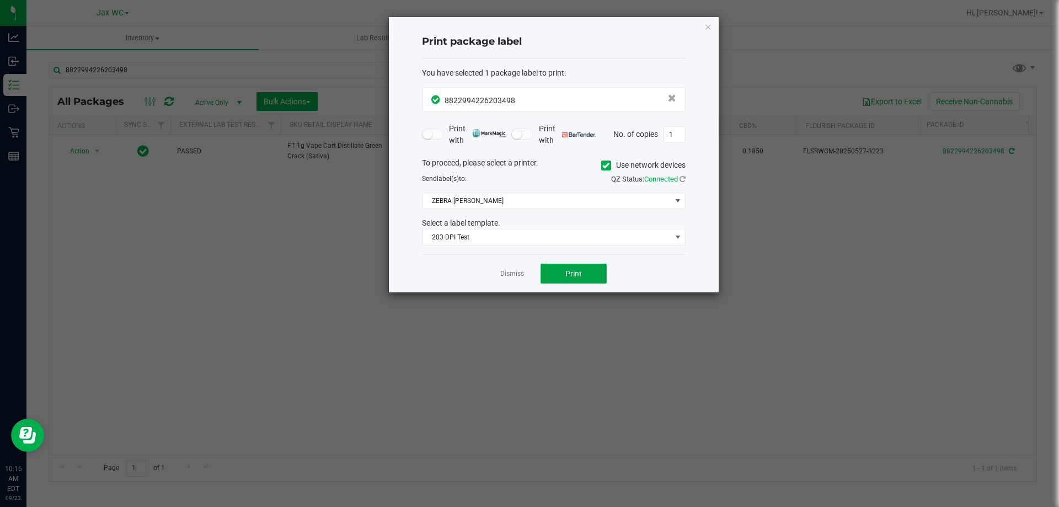
click at [578, 273] on span "Print" at bounding box center [573, 273] width 17 height 9
click at [706, 23] on icon "button" at bounding box center [708, 26] width 8 height 13
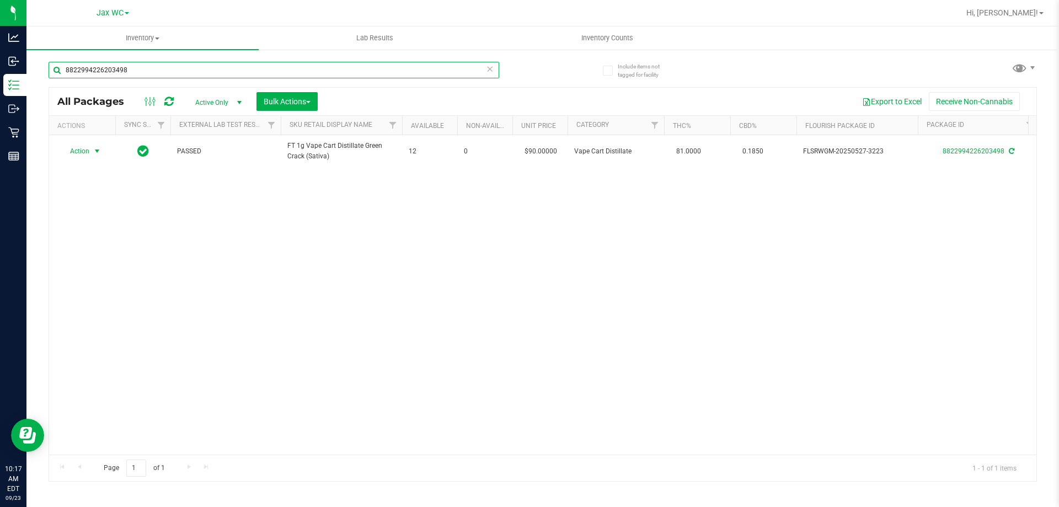
click at [244, 73] on input "8822994226203498" at bounding box center [274, 70] width 451 height 17
type input "1272398477696330"
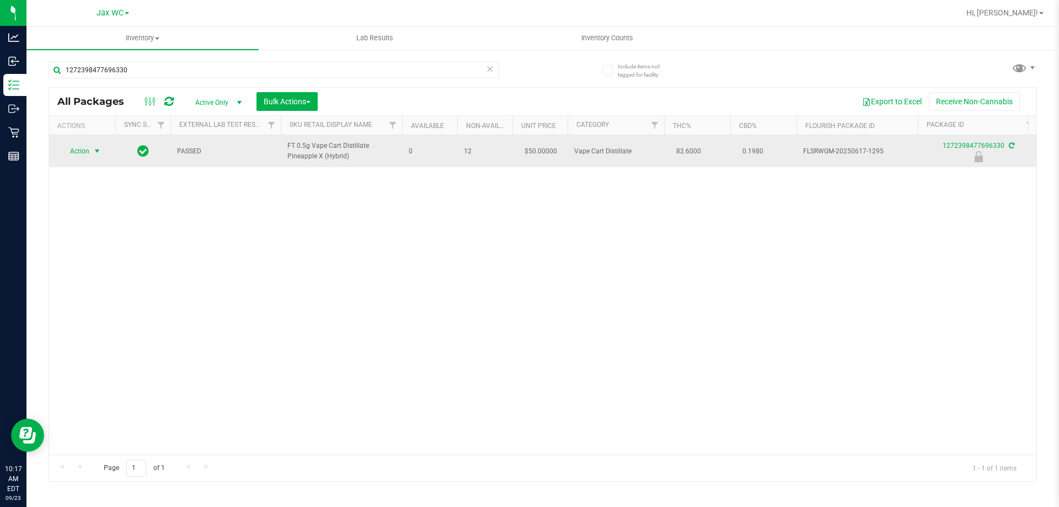
click at [85, 151] on span "Action" at bounding box center [75, 150] width 30 height 15
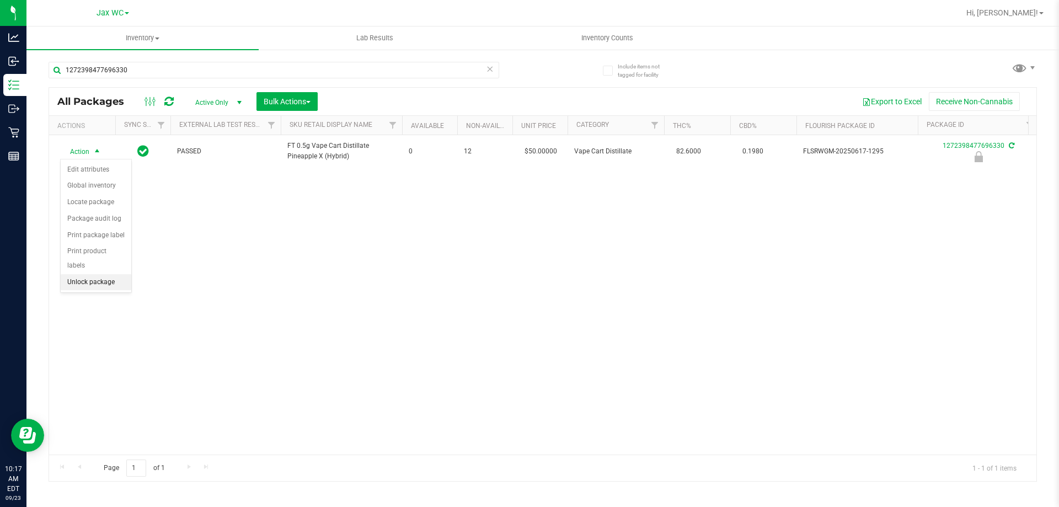
click at [90, 274] on li "Unlock package" at bounding box center [96, 282] width 71 height 17
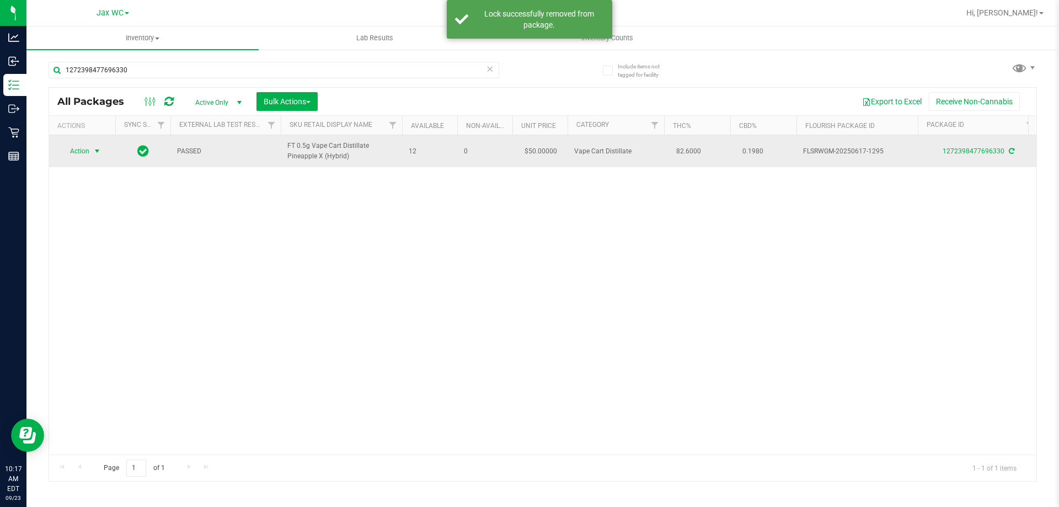
click at [93, 146] on span "select" at bounding box center [97, 150] width 14 height 15
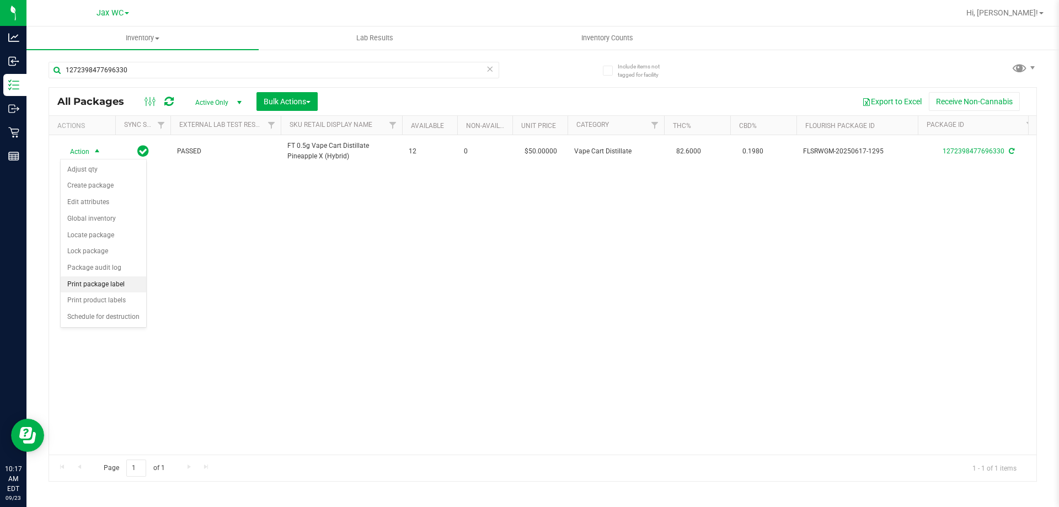
click at [110, 277] on li "Print package label" at bounding box center [104, 284] width 86 height 17
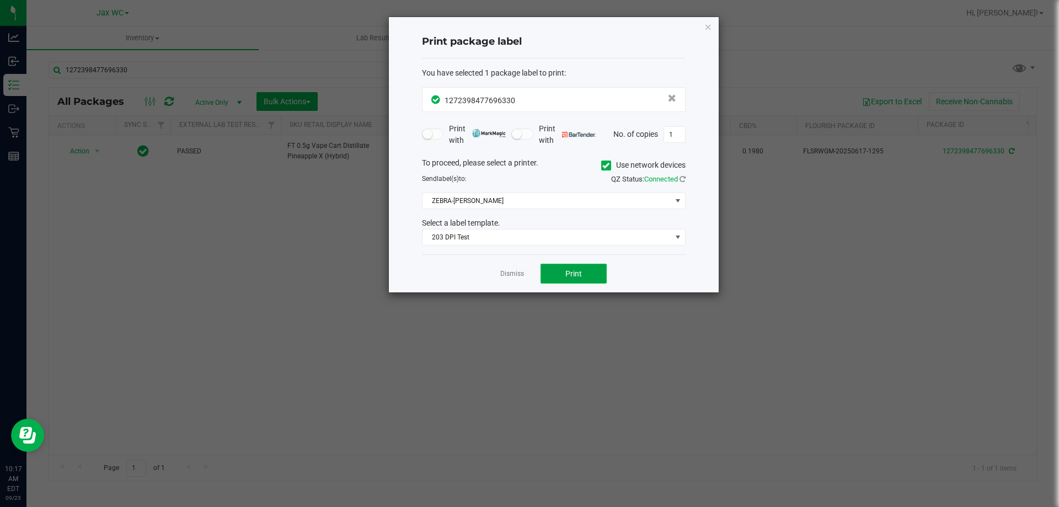
click at [595, 275] on button "Print" at bounding box center [574, 274] width 66 height 20
click at [711, 32] on icon "button" at bounding box center [708, 26] width 8 height 13
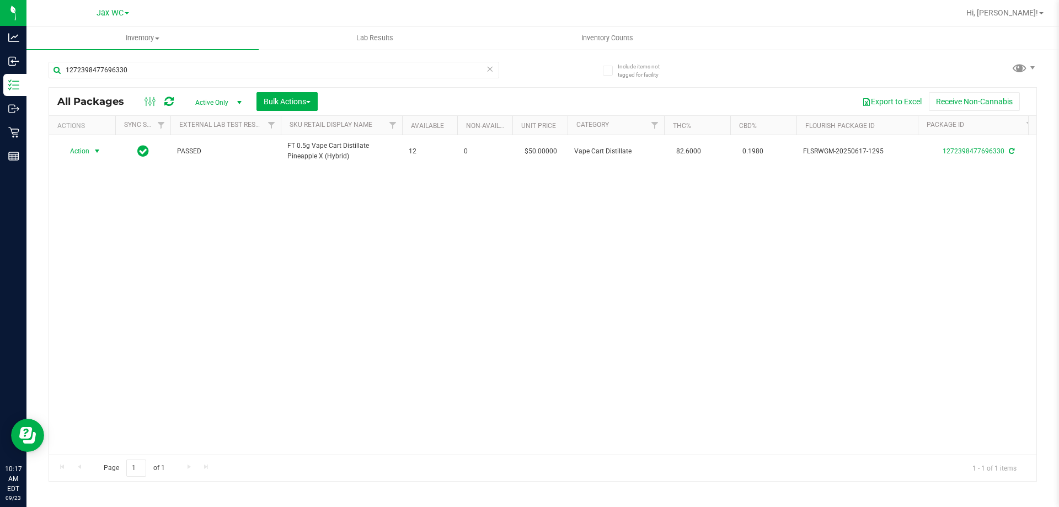
click at [123, 78] on div "1272398477696330" at bounding box center [274, 74] width 451 height 25
click at [120, 73] on input "1272398477696330" at bounding box center [274, 70] width 451 height 17
type input "7259887275239680"
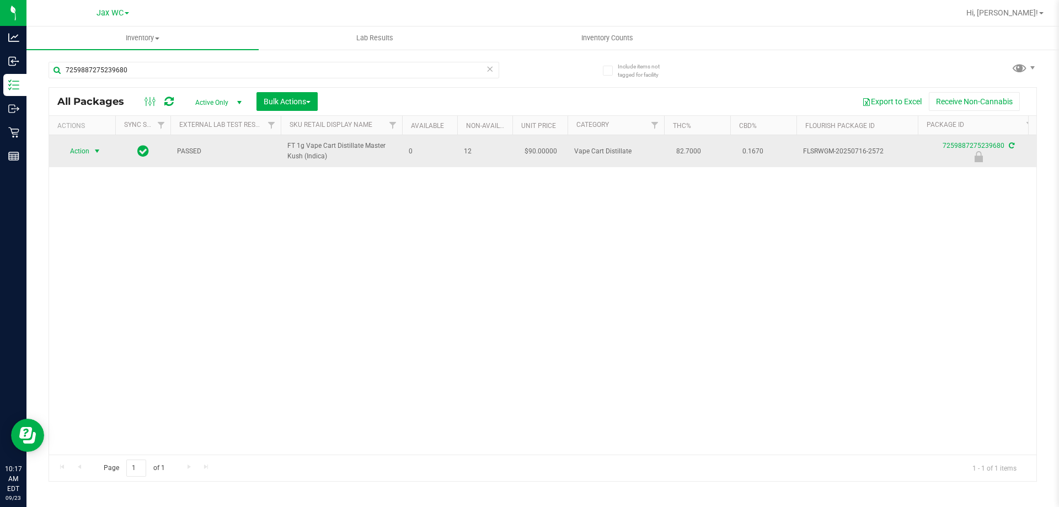
click at [95, 157] on span "select" at bounding box center [97, 150] width 14 height 15
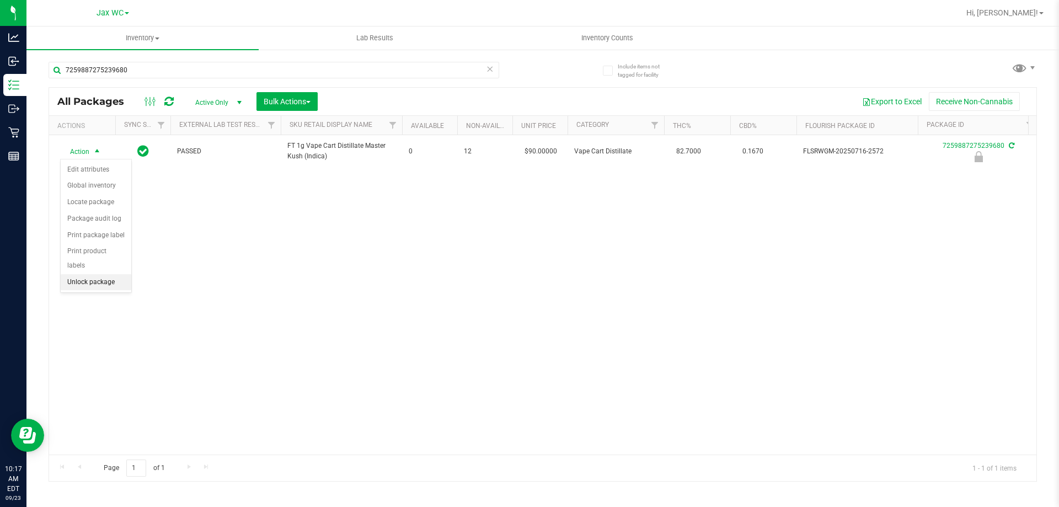
click at [106, 274] on li "Unlock package" at bounding box center [96, 282] width 71 height 17
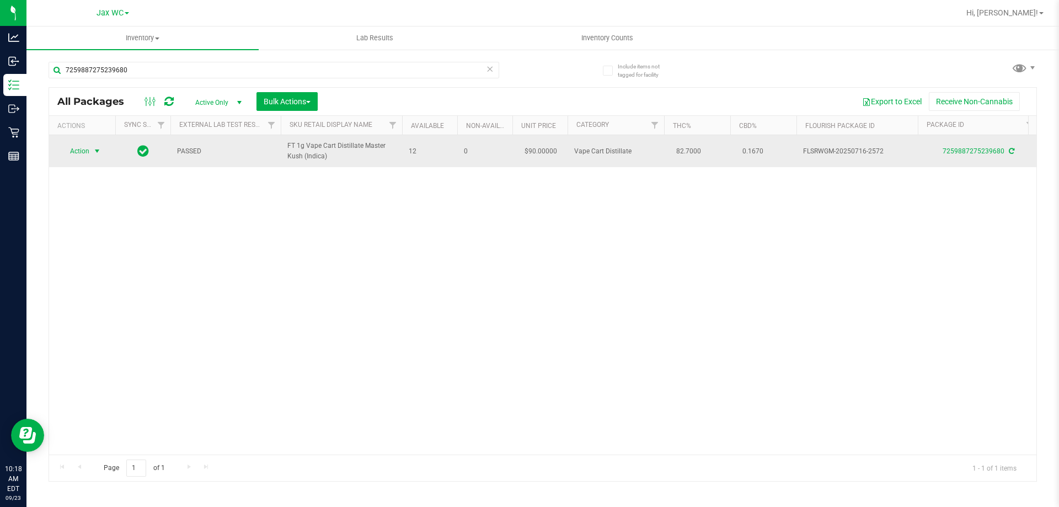
click at [83, 153] on span "Action" at bounding box center [75, 150] width 30 height 15
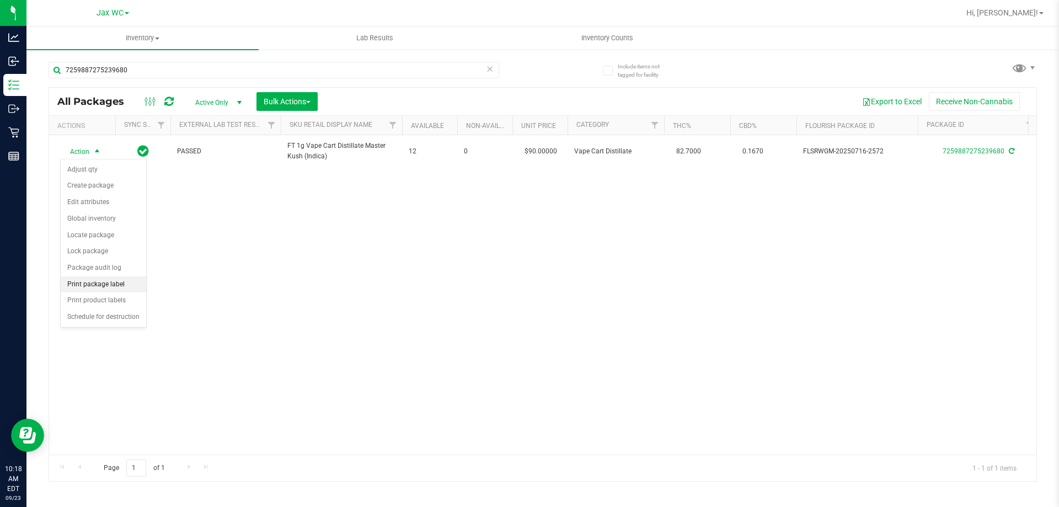
click at [113, 287] on li "Print package label" at bounding box center [104, 284] width 86 height 17
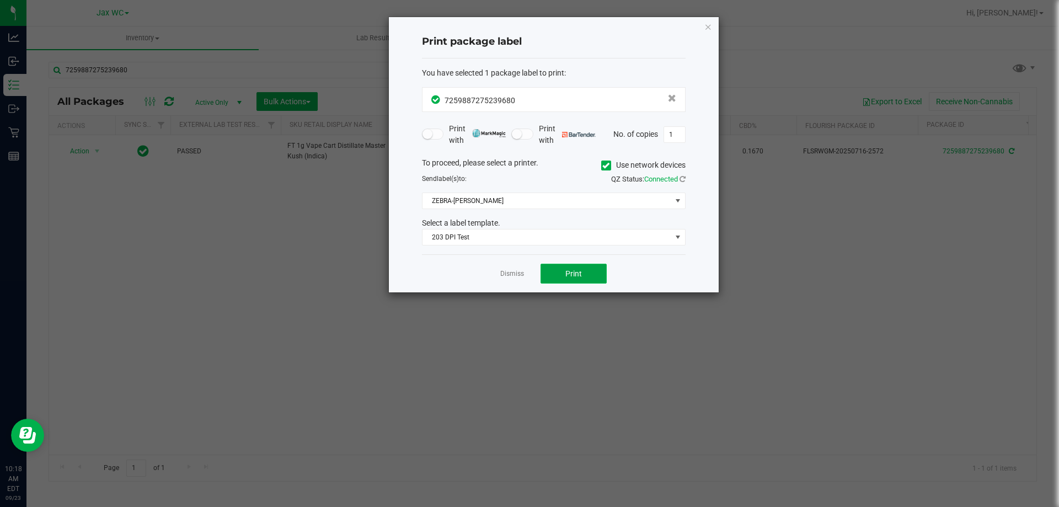
click at [579, 269] on span "Print" at bounding box center [573, 273] width 17 height 9
click at [712, 28] on icon "button" at bounding box center [708, 26] width 8 height 13
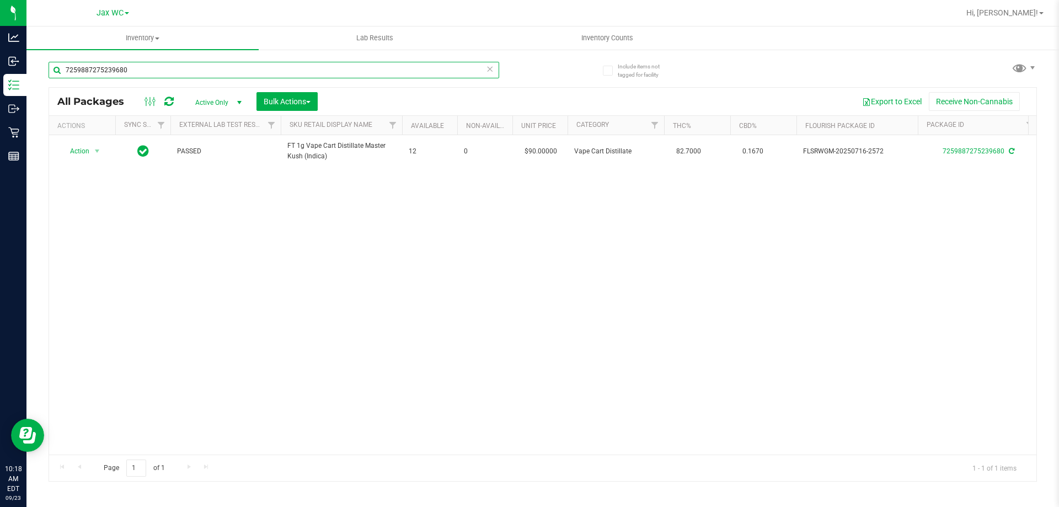
click at [223, 73] on input "7259887275239680" at bounding box center [274, 70] width 451 height 17
type input "0957358894608505"
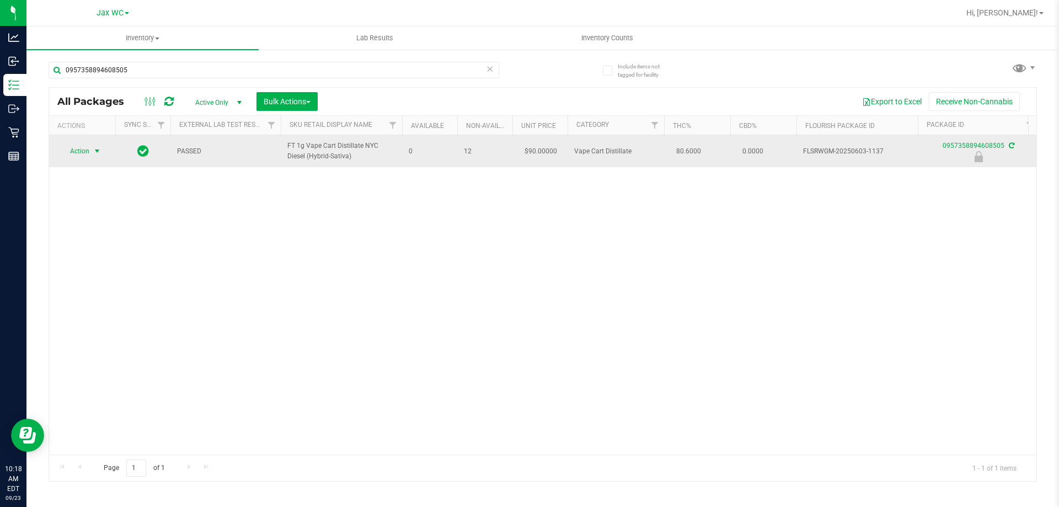
click at [93, 152] on span "select" at bounding box center [97, 151] width 9 height 9
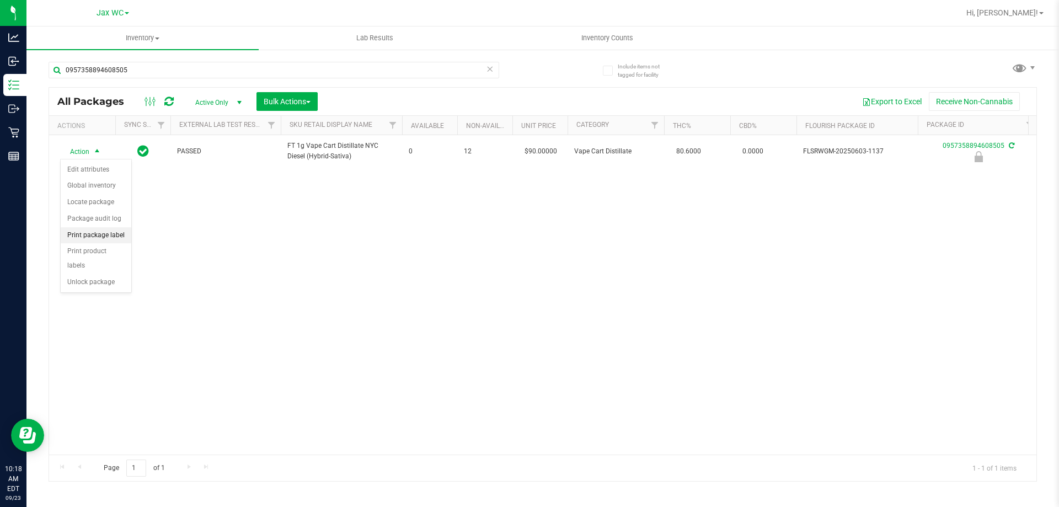
click at [110, 239] on li "Print package label" at bounding box center [96, 235] width 71 height 17
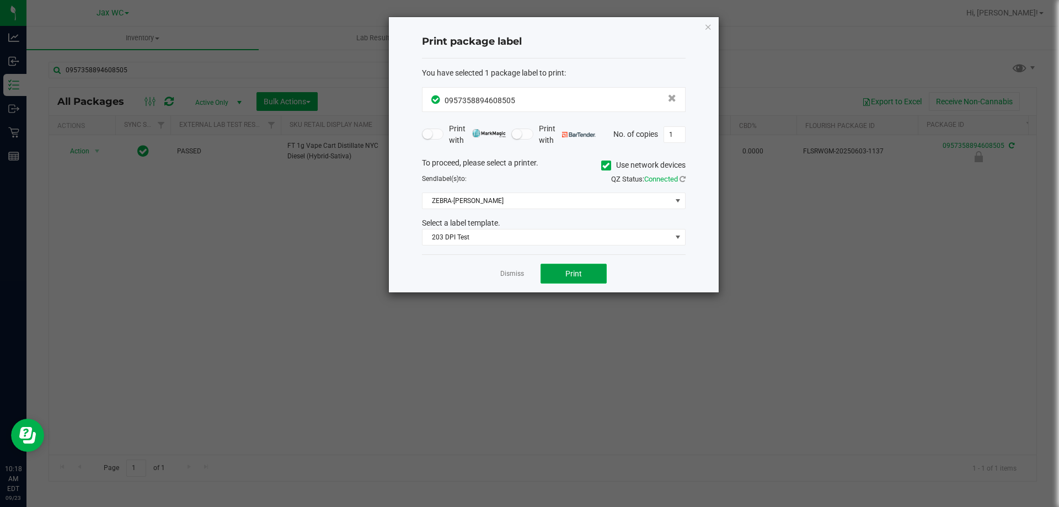
click at [567, 272] on span "Print" at bounding box center [573, 273] width 17 height 9
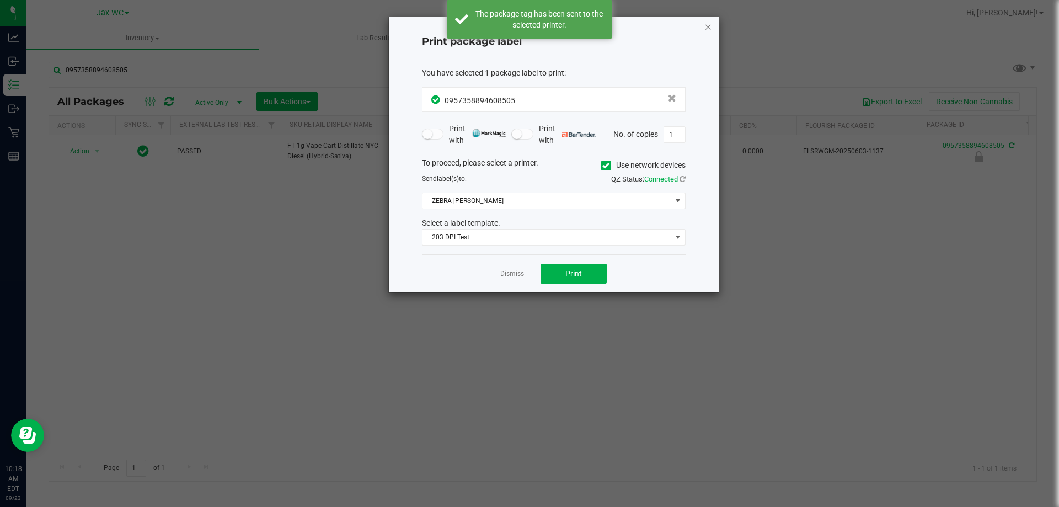
click at [706, 25] on icon "button" at bounding box center [708, 26] width 8 height 13
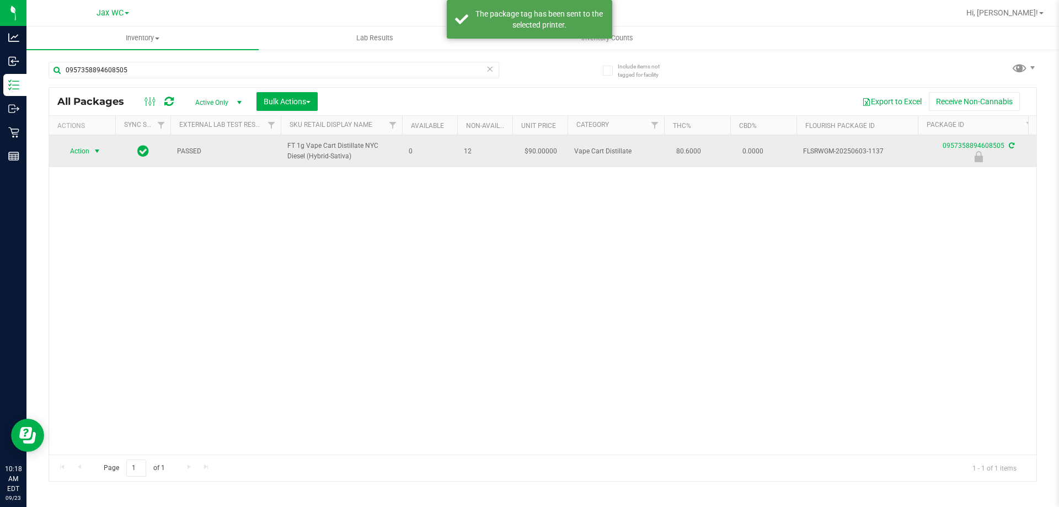
click at [90, 147] on span "select" at bounding box center [97, 150] width 14 height 15
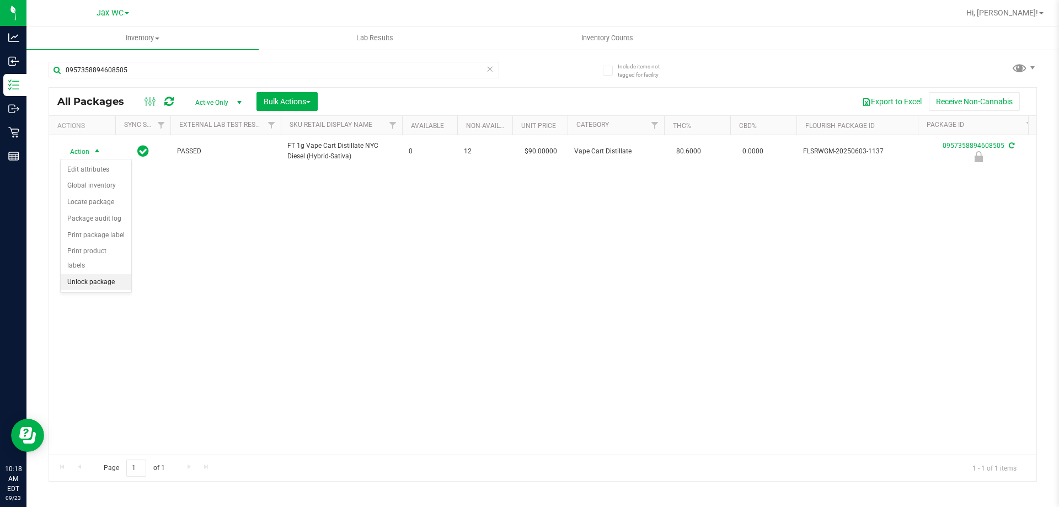
click at [113, 274] on li "Unlock package" at bounding box center [96, 282] width 71 height 17
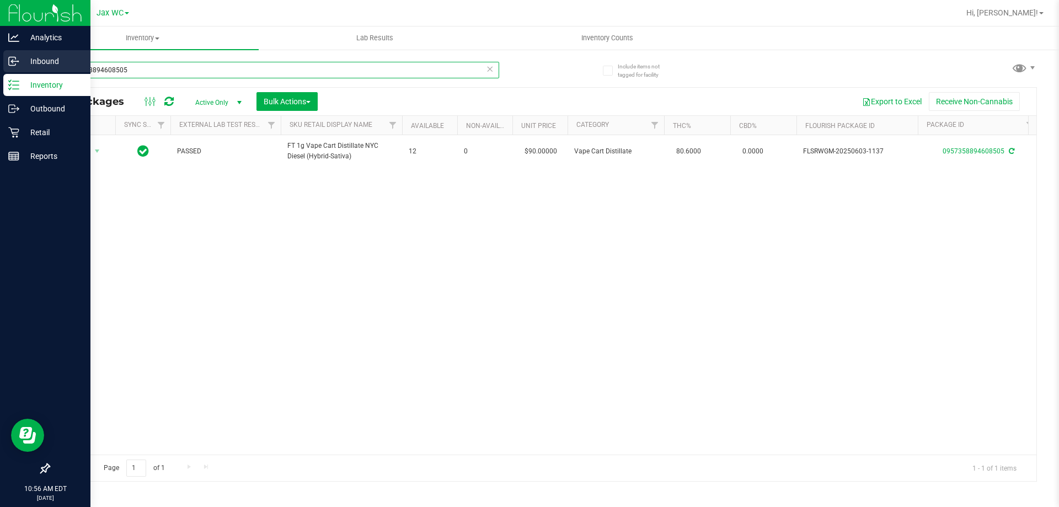
drag, startPoint x: 142, startPoint y: 71, endPoint x: 14, endPoint y: 67, distance: 128.6
click at [14, 67] on div "Analytics Inbound Inventory Outbound Retail Reports 10:56 AM EDT [DATE] 09/23 J…" at bounding box center [529, 253] width 1059 height 507
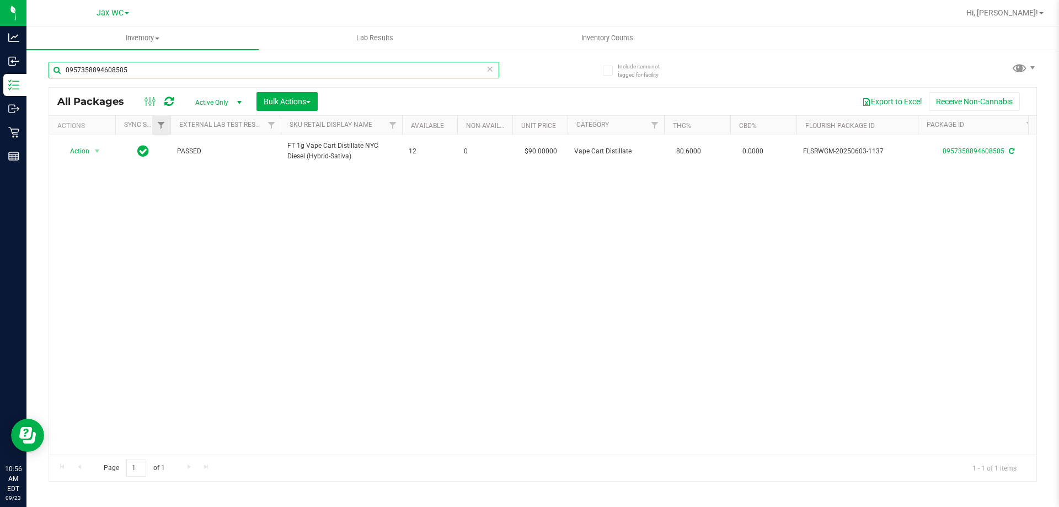
paste input "SN250728DC1-0804"
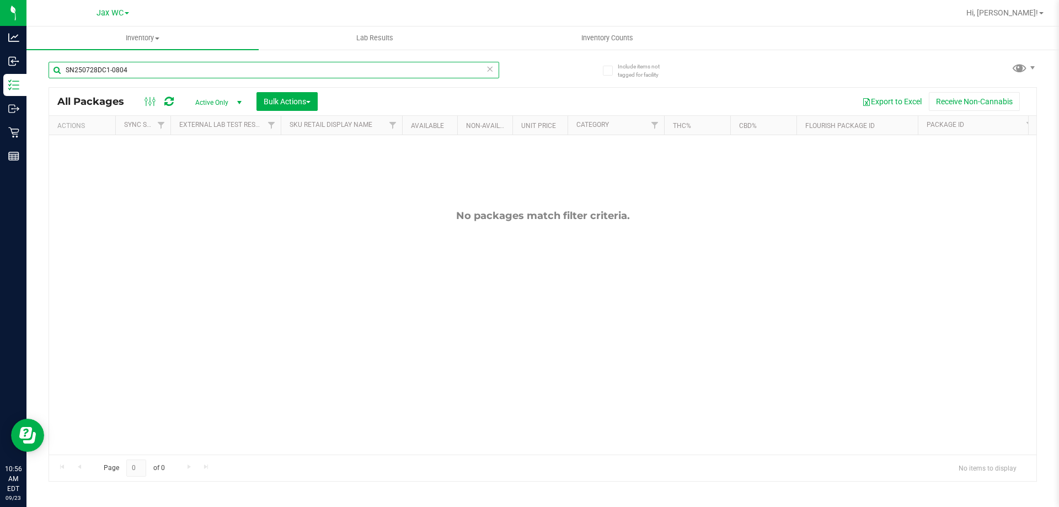
type input "SN250728DC1-0804"
